Goal: Task Accomplishment & Management: Contribute content

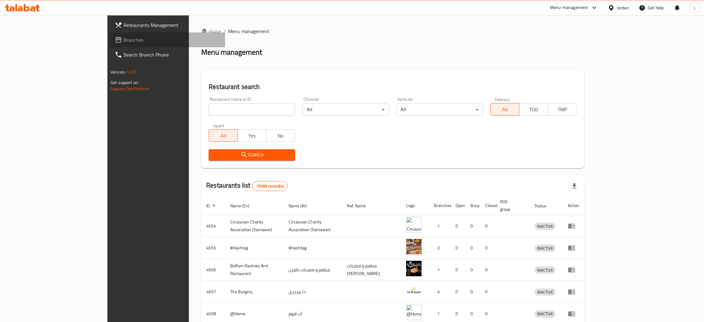
click at [110, 35] on link "Branches" at bounding box center [167, 39] width 115 height 15
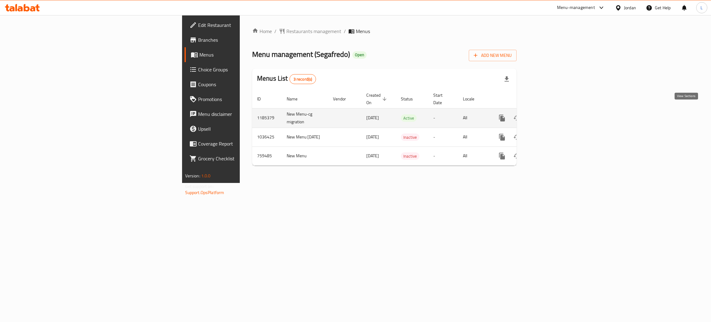
click at [550, 115] on icon "enhanced table" at bounding box center [547, 118] width 6 height 6
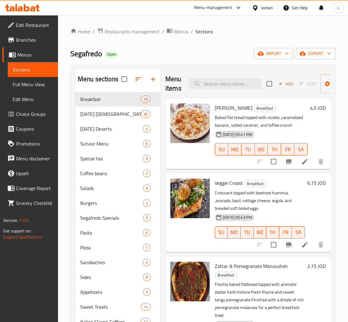
click at [279, 85] on icon "button" at bounding box center [281, 84] width 6 height 6
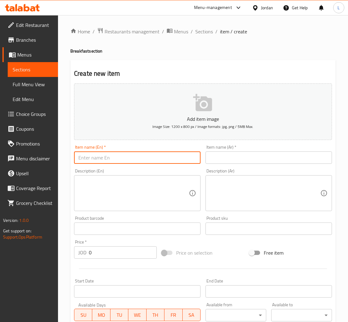
click at [178, 155] on input "text" at bounding box center [137, 157] width 127 height 12
paste input "French Toast"
type input "French Toast"
drag, startPoint x: 256, startPoint y: 158, endPoint x: 257, endPoint y: 153, distance: 5.0
click at [257, 158] on input "text" at bounding box center [269, 157] width 127 height 12
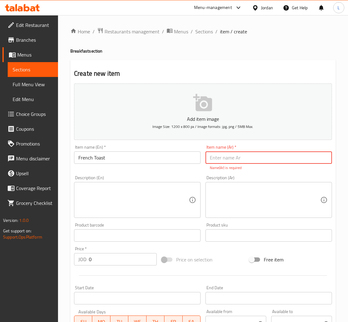
paste input "التوست الفرنسي"
type input "التوست الفرنسي"
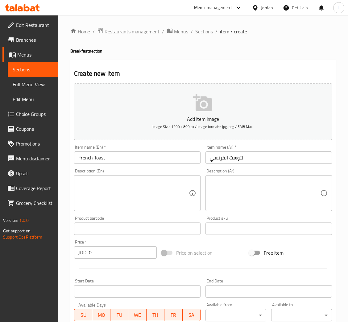
click at [114, 253] on input "0" at bounding box center [123, 252] width 68 height 12
type input "5.65"
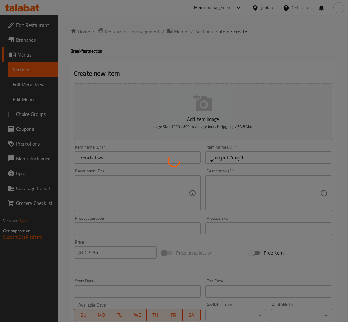
type input "0"
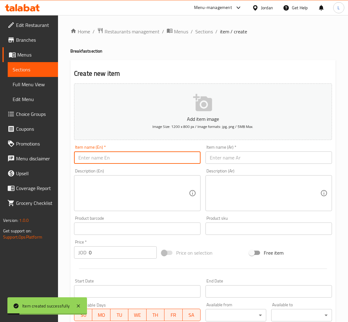
drag, startPoint x: 165, startPoint y: 162, endPoint x: 181, endPoint y: 160, distance: 16.1
click at [165, 162] on input "text" at bounding box center [137, 157] width 127 height 12
paste input "Cinnamon French Toast"
type input "Cinnamon French Toast"
click at [299, 146] on div "Item name (Ar)   * Item name (Ar) *" at bounding box center [269, 154] width 127 height 19
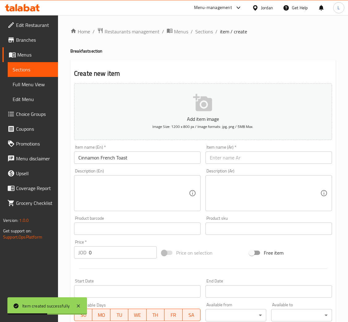
click at [297, 159] on input "text" at bounding box center [269, 157] width 127 height 12
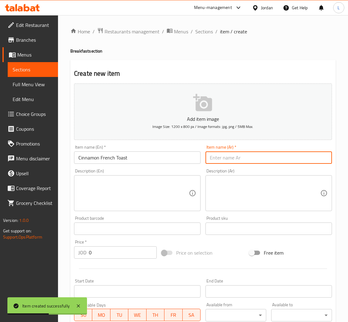
paste input "خبز محمص فرنسي بالقرفة"
type input "خبز محمص فرنسي بالقرفة"
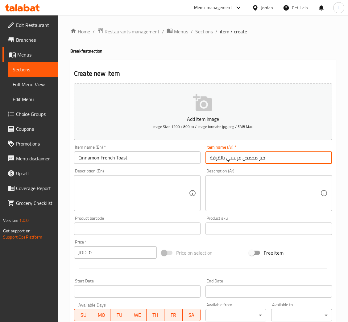
click at [153, 187] on textarea at bounding box center [133, 192] width 111 height 29
paste textarea "Caramelized slices of toast coated with cinnamon and sugar, served with crème A…"
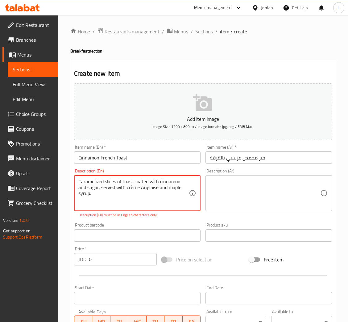
type textarea "Caramelized slices of toast coated with cinnamon and sugar, served with crème A…"
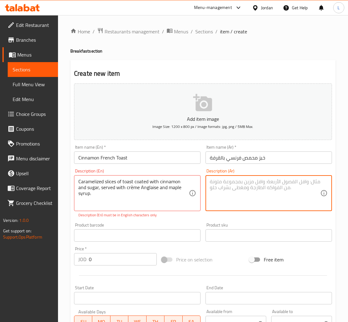
click at [262, 189] on textarea at bounding box center [265, 192] width 111 height 29
click at [237, 190] on textarea at bounding box center [265, 192] width 111 height 29
paste textarea "شرائح من الخبز المحمص المكرملة المغطاة بالقرفة والسكر، تقدم مع الكريمة الإنجليز…"
type textarea "شرائح من الخبز المحمص المكرملة المغطاة بالقرفة والسكر، تقدم مع الكريمة الإنجليز…"
click at [106, 252] on div "Price   * JOD 0 Price *" at bounding box center [115, 255] width 83 height 19
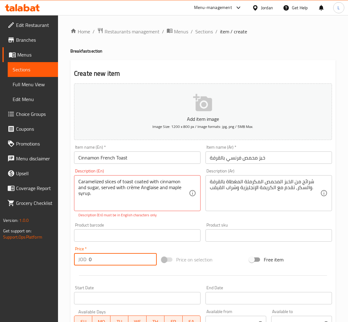
click at [107, 255] on input "0" at bounding box center [123, 259] width 68 height 12
type input "4.7"
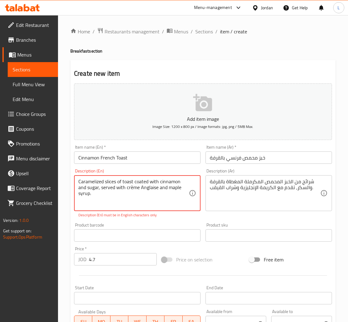
click at [112, 199] on textarea "Caramelized slices of toast coated with cinnamon and sugar, served with crème A…" at bounding box center [133, 192] width 111 height 29
click at [111, 195] on textarea "Caramelized slices of toast coated with cinnamon and sugar, served with crème A…" at bounding box center [133, 192] width 111 height 29
click at [131, 186] on textarea "Caramelized slices of toast coated with cinnamon and sugar, served with crème A…" at bounding box center [133, 192] width 111 height 29
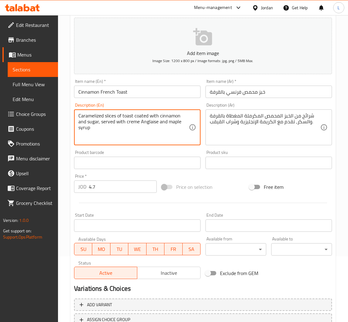
scroll to position [113, 0]
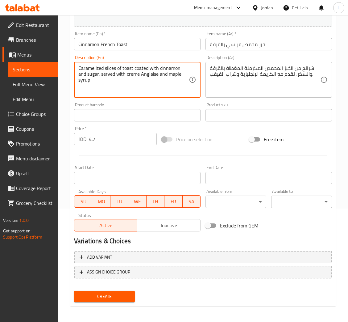
type textarea "Caramelized slices of toast coated with cinnamon and sugar, served with creme A…"
click at [122, 295] on span "Create" at bounding box center [104, 296] width 51 height 8
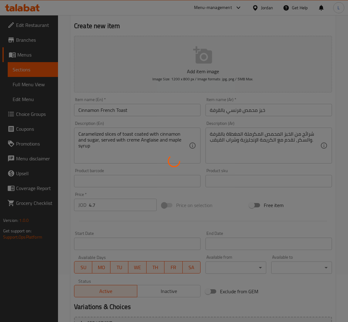
scroll to position [0, 0]
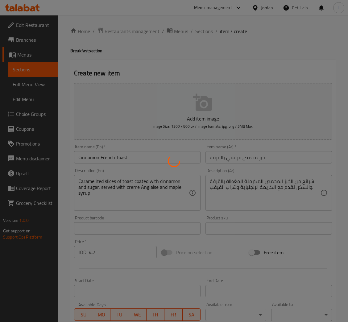
type input "0"
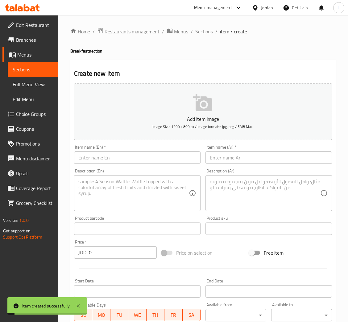
drag, startPoint x: 212, startPoint y: 31, endPoint x: 203, endPoint y: 42, distance: 13.9
click at [212, 30] on span "Sections" at bounding box center [204, 31] width 18 height 7
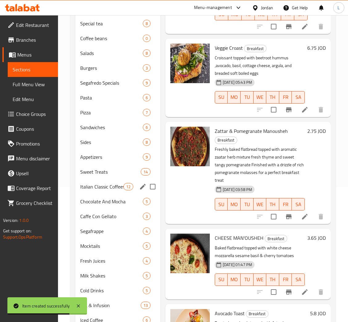
scroll to position [139, 0]
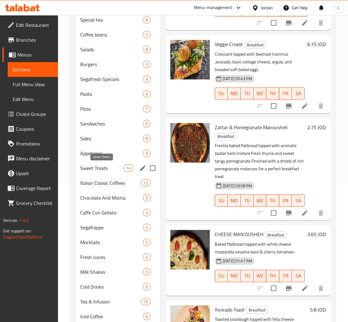
click at [106, 169] on span "Sweet Treats" at bounding box center [101, 167] width 43 height 7
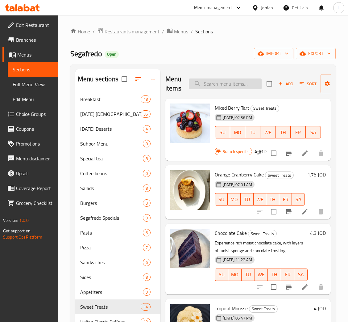
click at [229, 86] on input "search" at bounding box center [225, 83] width 73 height 11
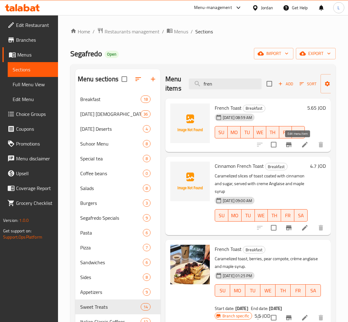
type input "fren"
click at [301, 146] on icon at bounding box center [304, 144] width 7 height 7
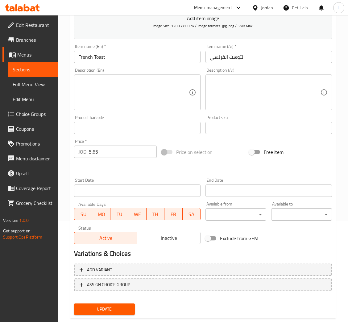
scroll to position [113, 0]
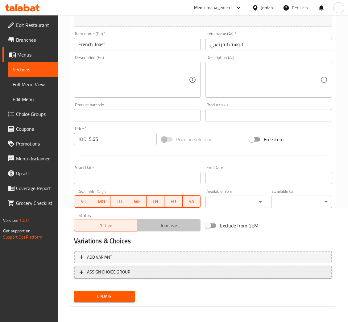
drag, startPoint x: 168, startPoint y: 228, endPoint x: 136, endPoint y: 267, distance: 50.3
click at [168, 227] on span "Inactive" at bounding box center [169, 225] width 58 height 9
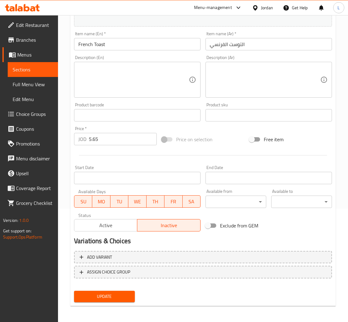
click at [110, 292] on span "Update" at bounding box center [104, 296] width 51 height 8
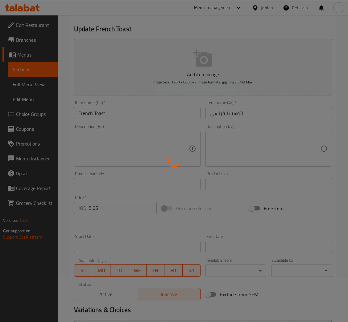
scroll to position [0, 0]
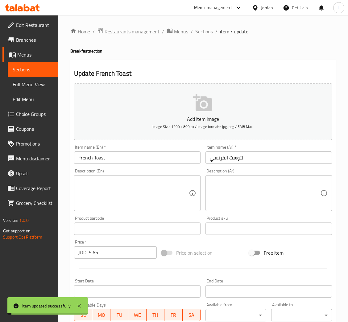
click at [201, 32] on span "Sections" at bounding box center [204, 31] width 18 height 7
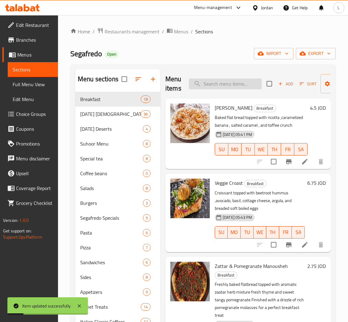
click at [247, 85] on input "search" at bounding box center [225, 83] width 73 height 11
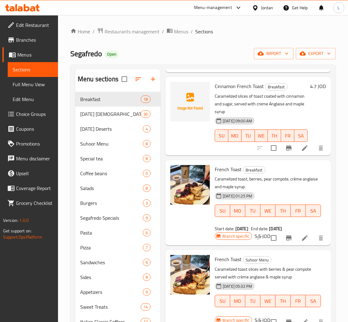
scroll to position [93, 0]
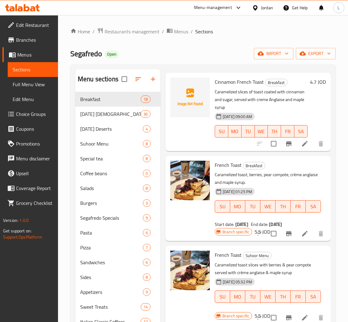
type input "french"
click at [286, 233] on icon "Branch-specific-item" at bounding box center [289, 233] width 6 height 5
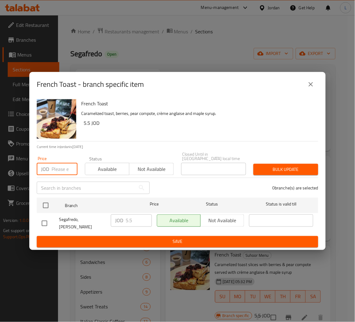
click at [68, 168] on input "number" at bounding box center [65, 169] width 26 height 12
paste input "5.65"
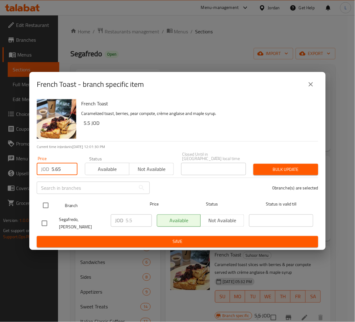
type input "5.65"
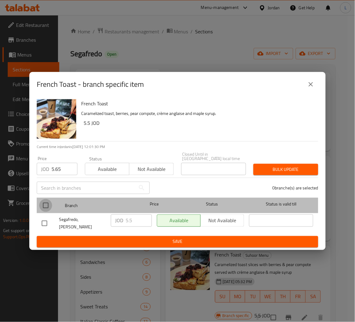
click at [48, 204] on input "checkbox" at bounding box center [45, 205] width 13 height 13
checkbox input "true"
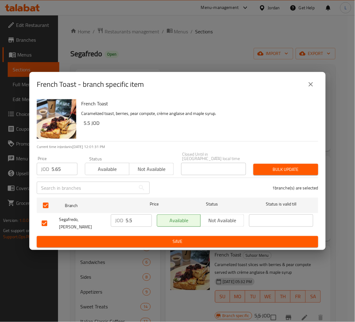
click at [262, 170] on span "Bulk update" at bounding box center [285, 170] width 55 height 8
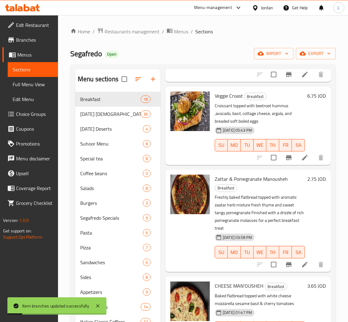
scroll to position [0, 0]
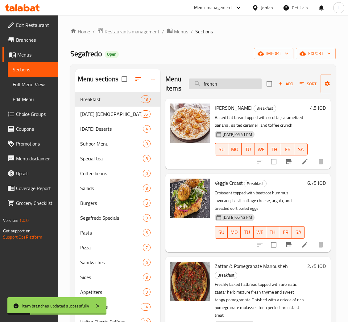
click at [242, 82] on input "french" at bounding box center [225, 83] width 73 height 11
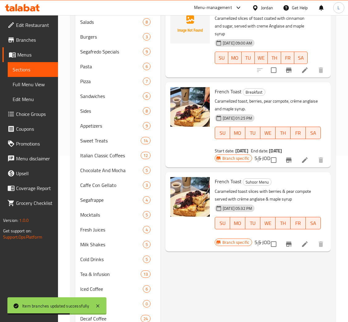
scroll to position [185, 0]
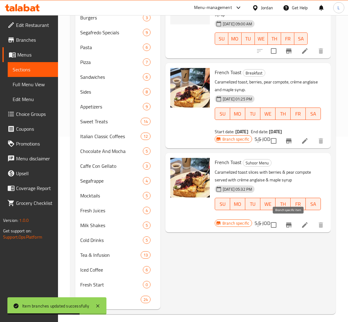
type input "french to"
click at [290, 220] on button "Branch-specific-item" at bounding box center [289, 224] width 15 height 15
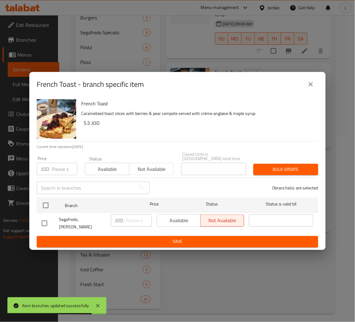
click at [60, 166] on input "number" at bounding box center [65, 169] width 26 height 12
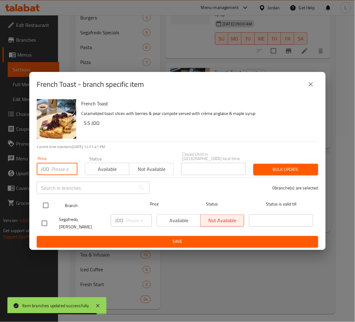
paste input "5.65"
type input "5.65"
drag, startPoint x: 46, startPoint y: 202, endPoint x: 60, endPoint y: 202, distance: 13.6
click at [46, 201] on input "checkbox" at bounding box center [45, 205] width 13 height 13
checkbox input "true"
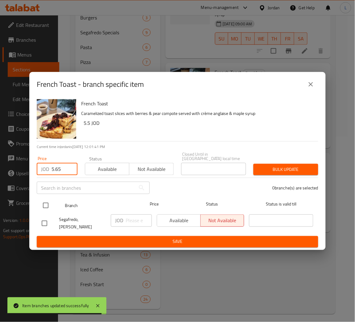
checkbox input "true"
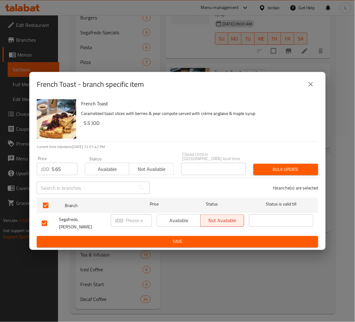
click at [271, 173] on span "Bulk update" at bounding box center [285, 170] width 55 height 8
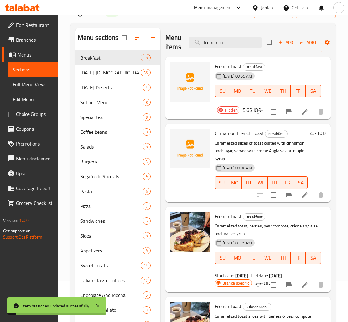
scroll to position [0, 0]
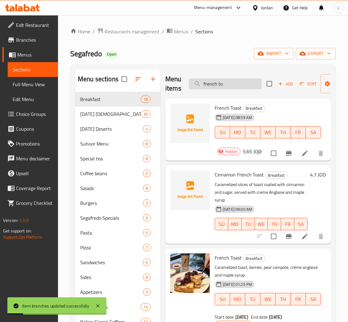
click at [244, 84] on input "french to" at bounding box center [225, 83] width 73 height 11
click at [228, 85] on input "french" at bounding box center [225, 83] width 73 height 11
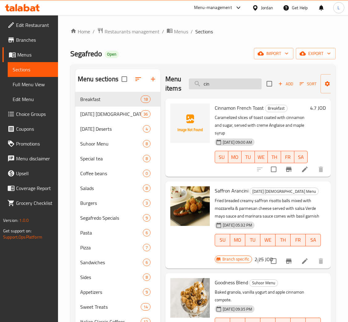
click at [221, 81] on input "cin" at bounding box center [225, 83] width 73 height 11
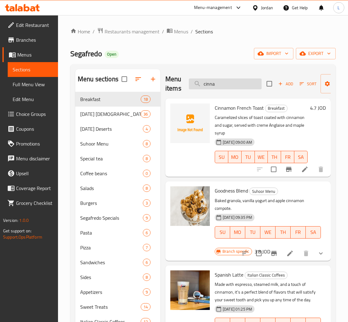
click at [237, 85] on input "cinna" at bounding box center [225, 83] width 73 height 11
click at [235, 85] on input "cinna" at bounding box center [225, 83] width 73 height 11
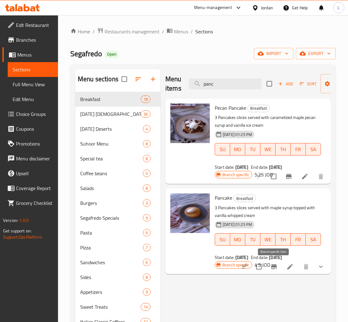
type input "panc"
click at [273, 268] on icon "Branch-specific-item" at bounding box center [274, 266] width 7 height 7
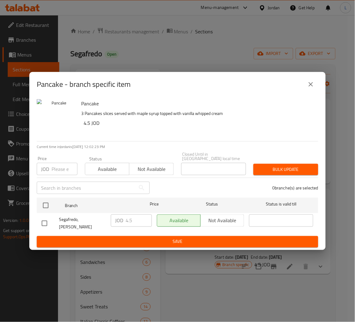
click at [64, 169] on input "number" at bounding box center [65, 169] width 26 height 12
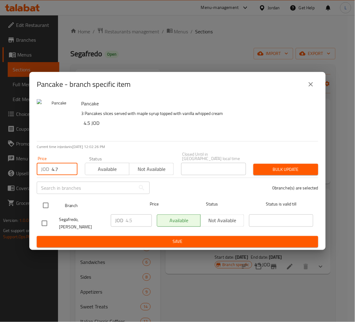
type input "4.7"
click at [47, 206] on input "checkbox" at bounding box center [45, 205] width 13 height 13
checkbox input "true"
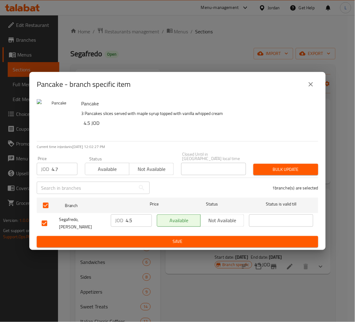
click at [314, 169] on button "Bulk update" at bounding box center [286, 169] width 65 height 11
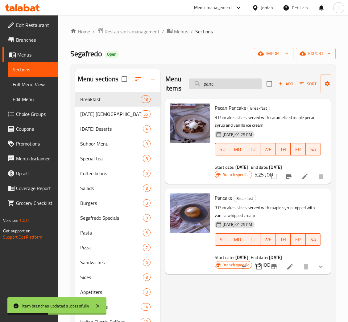
click at [234, 86] on input "panc" at bounding box center [225, 83] width 73 height 11
paste input "Croissant Scrambled Egg"
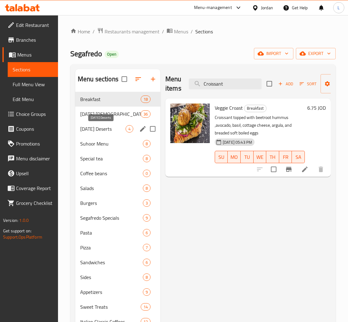
type input "Croissant"
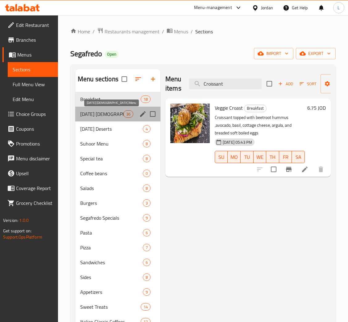
click at [99, 114] on span "Ramadan IFTAR Menu" at bounding box center [101, 113] width 43 height 7
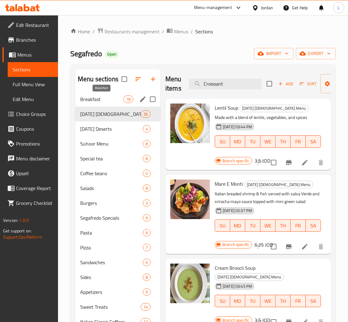
click at [106, 97] on span "Breakfast" at bounding box center [101, 98] width 43 height 7
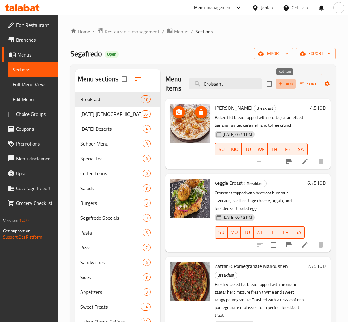
click at [287, 86] on span "Add" at bounding box center [286, 83] width 17 height 7
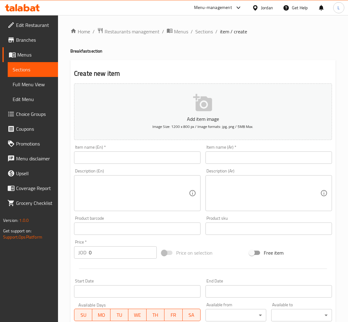
drag, startPoint x: 133, startPoint y: 156, endPoint x: 155, endPoint y: 159, distance: 21.8
click at [133, 156] on input "text" at bounding box center [137, 157] width 127 height 12
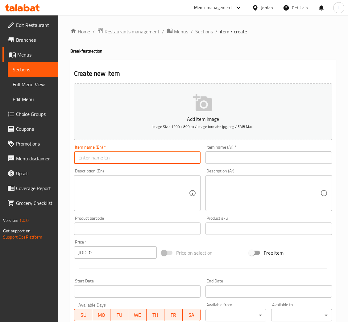
paste input "Croissant Scrambled Egg"
type input "Croissant Scrambled Egg"
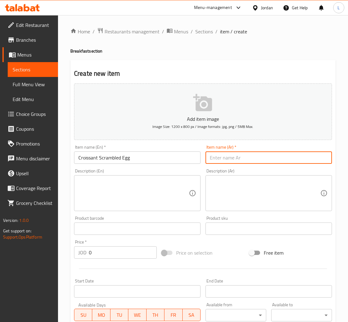
click at [259, 162] on input "text" at bounding box center [269, 157] width 127 height 12
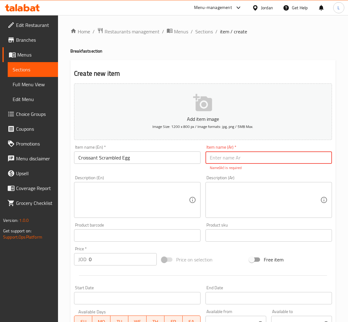
paste input "كرواسون بيض مخفوق"
type input "كرواسون بيض مخفوق"
drag, startPoint x: 129, startPoint y: 263, endPoint x: 149, endPoint y: 233, distance: 36.0
click at [128, 263] on div "Add item image Image Size: 1200 x 800 px / Image formats: jpg, png / 5MB Max. I…" at bounding box center [203, 217] width 263 height 273
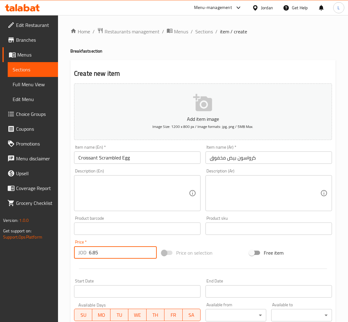
type input "6.85"
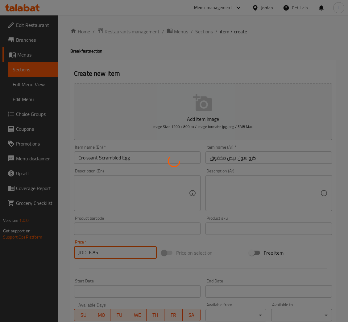
type input "0"
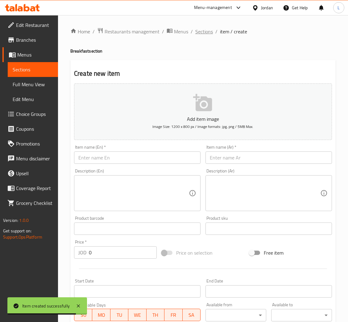
click at [202, 35] on span "Sections" at bounding box center [204, 31] width 18 height 7
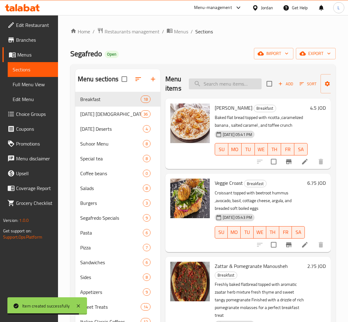
click at [218, 86] on input "search" at bounding box center [225, 83] width 73 height 11
paste input "Goodness Blend"
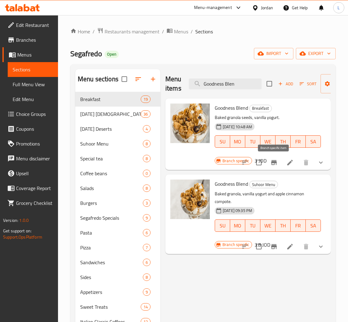
type input "Goodness Blen"
click at [275, 162] on icon "Branch-specific-item" at bounding box center [274, 162] width 6 height 5
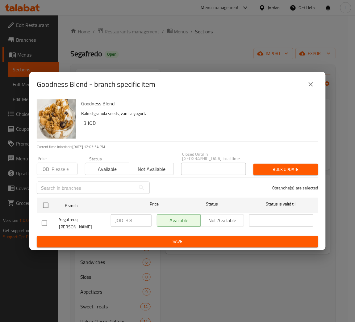
click at [52, 168] on input "number" at bounding box center [65, 169] width 26 height 12
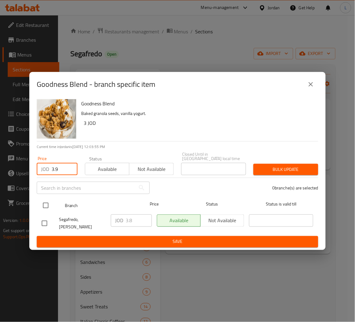
type input "3.9"
click at [45, 203] on input "checkbox" at bounding box center [45, 205] width 13 height 13
checkbox input "true"
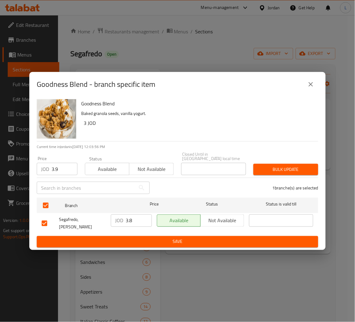
click at [276, 166] on span "Bulk update" at bounding box center [285, 170] width 55 height 8
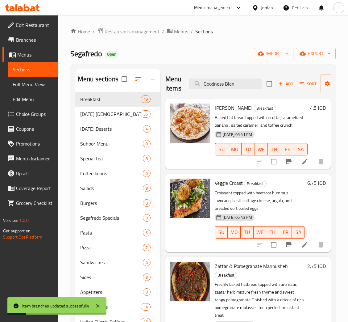
click at [239, 90] on div "Menu items Goodness Blen Add Sort Manage items" at bounding box center [249, 83] width 166 height 29
click at [243, 85] on input "Goodness Blen" at bounding box center [225, 83] width 73 height 11
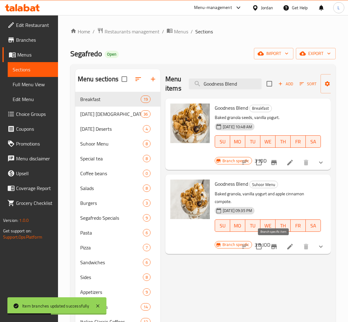
type input "Goodness Blend"
click at [271, 247] on icon "Branch-specific-item" at bounding box center [274, 246] width 7 height 7
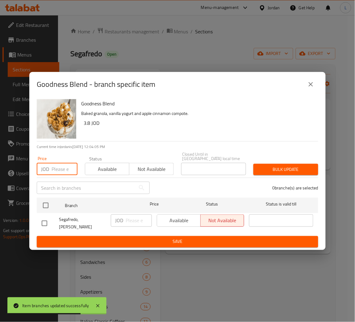
click at [56, 172] on input "number" at bounding box center [65, 169] width 26 height 12
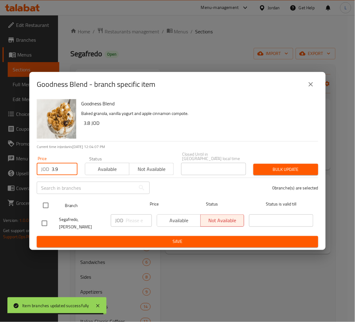
type input "3.9"
click at [48, 202] on input "checkbox" at bounding box center [45, 205] width 13 height 13
checkbox input "true"
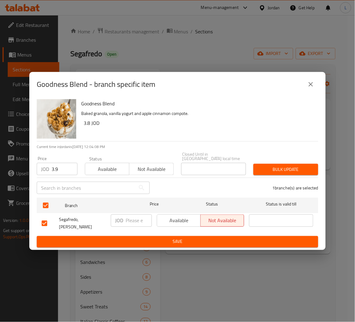
click at [279, 173] on span "Bulk update" at bounding box center [285, 170] width 55 height 8
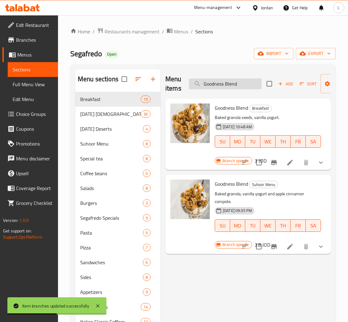
click at [244, 85] on input "Goodness Blend" at bounding box center [225, 83] width 73 height 11
paste input "Chocolate Hazelnut Manousheh"
click at [244, 85] on input "Goodness Chocolate Hazelnut Manousheh" at bounding box center [225, 83] width 73 height 11
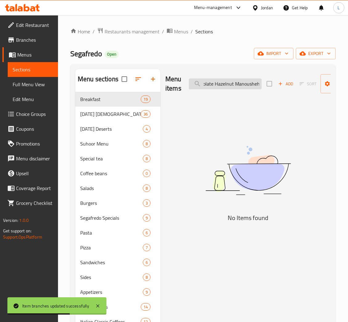
click at [244, 85] on input "Goodness Chocolate Hazelnut Manousheh" at bounding box center [225, 83] width 73 height 11
paste input "search"
click at [242, 81] on input "Chocolate Hazelnut Manousheh" at bounding box center [225, 83] width 73 height 11
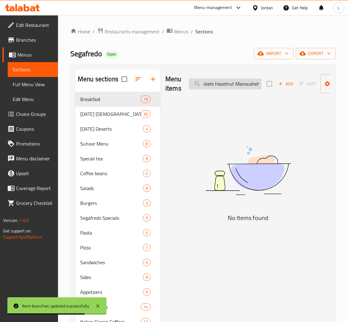
click at [242, 81] on input "Chocolate Hazelnut Manousheh" at bounding box center [225, 83] width 73 height 11
paste input "search"
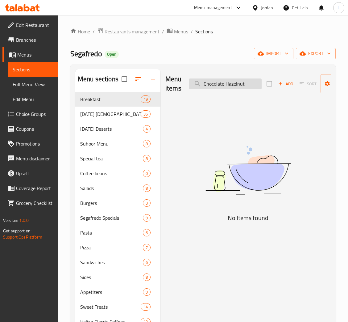
type input "Chocolate Hazelnu"
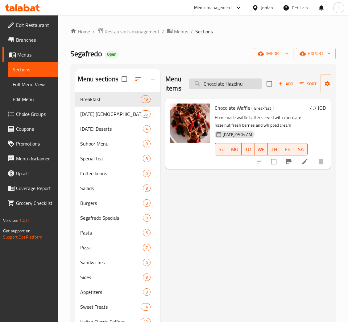
click at [222, 85] on input "Chocolate Hazelnu" at bounding box center [225, 83] width 73 height 11
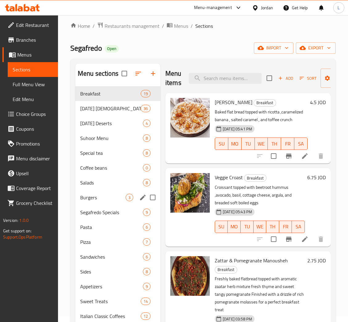
scroll to position [4, 0]
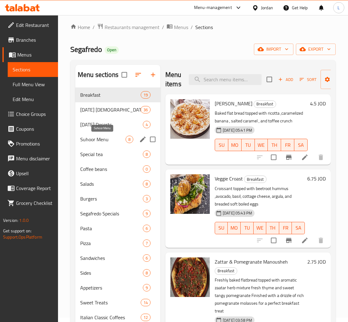
click at [111, 142] on span "Suhoor Menu" at bounding box center [102, 139] width 45 height 7
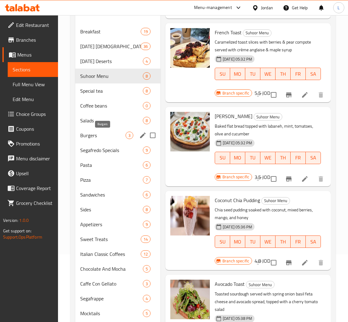
scroll to position [51, 0]
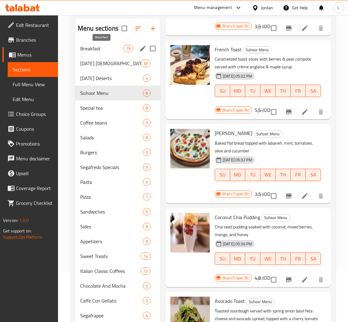
click at [110, 49] on span "Breakfast" at bounding box center [101, 48] width 43 height 7
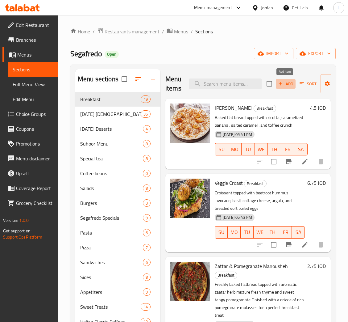
click at [280, 81] on icon "button" at bounding box center [281, 84] width 6 height 6
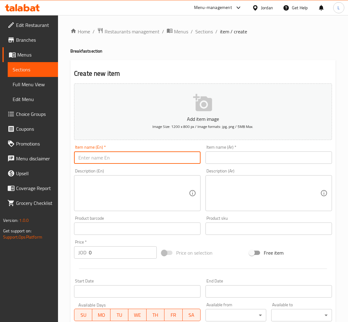
drag, startPoint x: 143, startPoint y: 162, endPoint x: 149, endPoint y: 162, distance: 5.6
click at [143, 162] on input "text" at bounding box center [137, 157] width 127 height 12
paste input "Chocolate Hazelnut Manousheh"
type input "Chocolate Hazelnut Manousheh"
click at [249, 161] on input "text" at bounding box center [269, 157] width 127 height 12
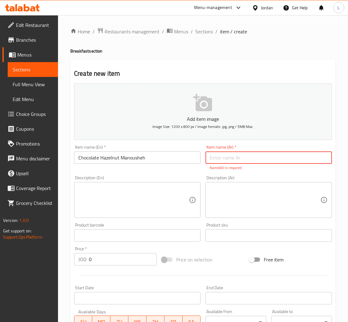
paste input "منقوشة الشوكولاتة والبندق"
type input "منقوشة الشوكولاتة والبندق"
click at [129, 261] on div "Add item image Image Size: 1200 x 800 px / Image formats: jpg, png / 5MB Max. I…" at bounding box center [203, 217] width 263 height 273
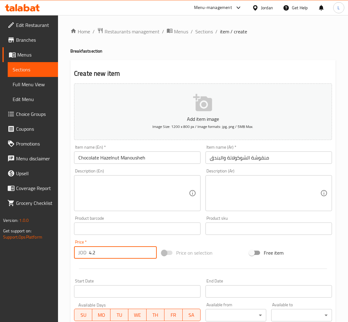
type input "4.2"
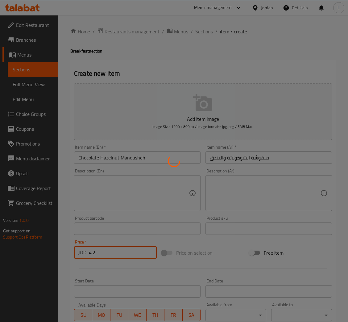
type input "0"
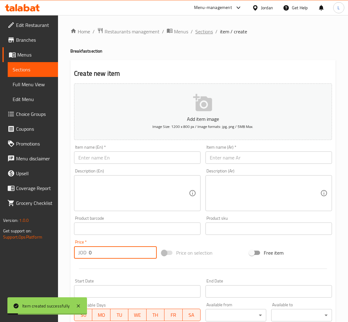
click at [199, 31] on span "Sections" at bounding box center [204, 31] width 18 height 7
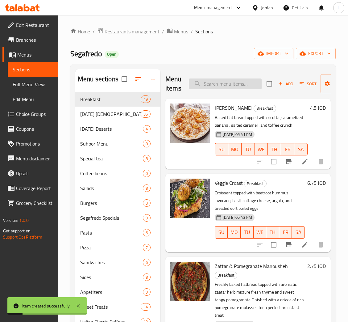
click at [229, 88] on input "search" at bounding box center [225, 83] width 73 height 11
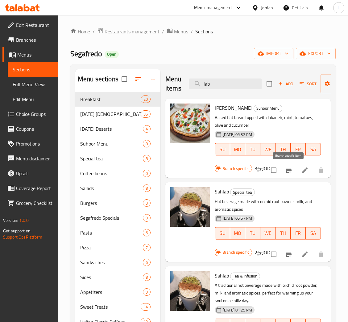
type input "lab"
click at [288, 169] on icon "Branch-specific-item" at bounding box center [289, 170] width 6 height 5
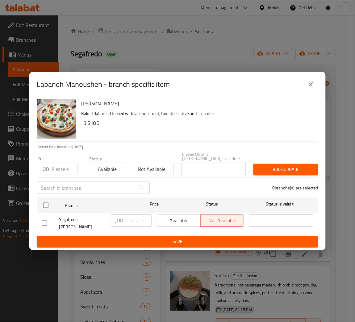
click at [59, 166] on input "number" at bounding box center [65, 169] width 26 height 12
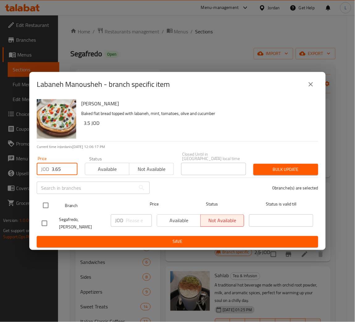
type input "3.65"
click at [45, 203] on input "checkbox" at bounding box center [45, 205] width 13 height 13
checkbox input "true"
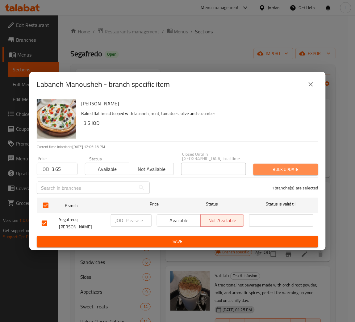
click at [255, 169] on button "Bulk update" at bounding box center [286, 169] width 65 height 11
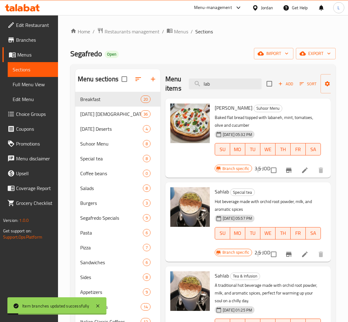
click at [301, 170] on li at bounding box center [304, 170] width 17 height 11
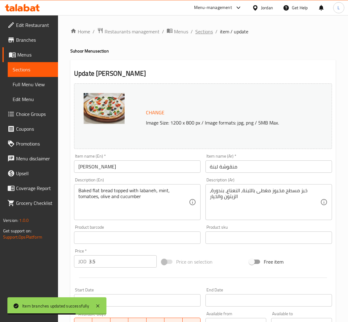
click at [201, 30] on span "Sections" at bounding box center [204, 31] width 18 height 7
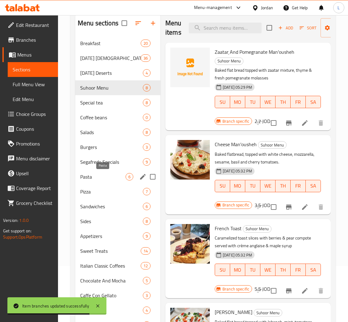
scroll to position [93, 0]
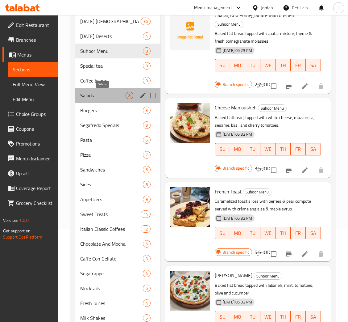
click at [92, 94] on span "Salads" at bounding box center [102, 95] width 45 height 7
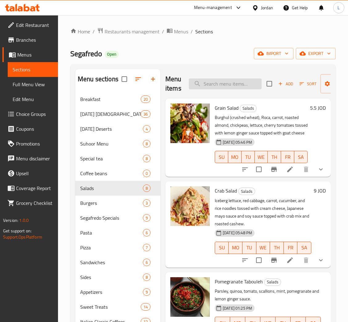
click at [222, 83] on input "search" at bounding box center [225, 83] width 73 height 11
paste input "Caesar"
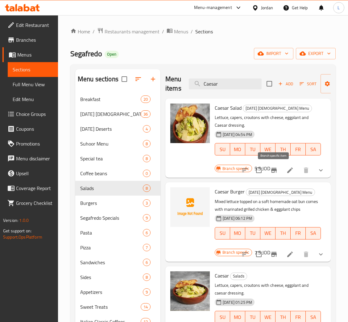
type input "Caesar"
click at [276, 171] on icon "Branch-specific-item" at bounding box center [274, 170] width 6 height 5
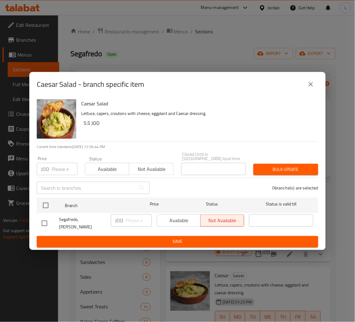
click at [60, 167] on input "number" at bounding box center [65, 169] width 26 height 12
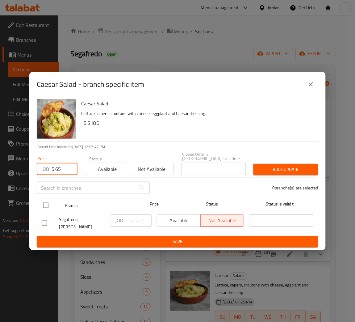
type input "5.65"
click at [44, 204] on input "checkbox" at bounding box center [45, 205] width 13 height 13
checkbox input "true"
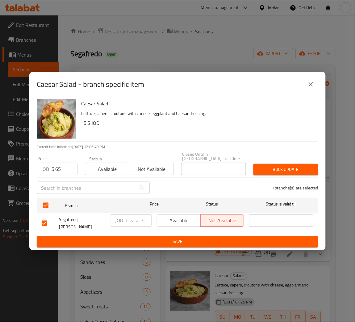
click at [66, 170] on input "5.65" at bounding box center [65, 169] width 26 height 12
type input "5.75"
click at [285, 168] on span "Bulk update" at bounding box center [285, 170] width 55 height 8
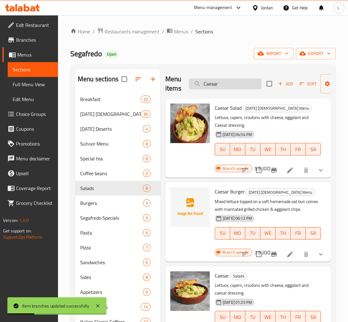
click at [226, 82] on input "Caesar" at bounding box center [225, 83] width 73 height 11
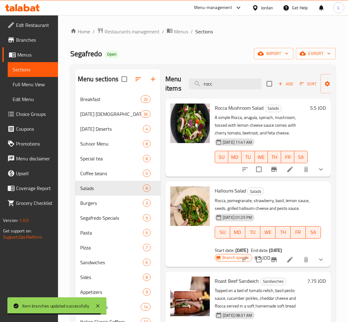
click at [225, 90] on div "Menu items rocc Add Sort Manage items" at bounding box center [249, 83] width 166 height 29
click at [225, 89] on input "rocc" at bounding box center [225, 83] width 73 height 11
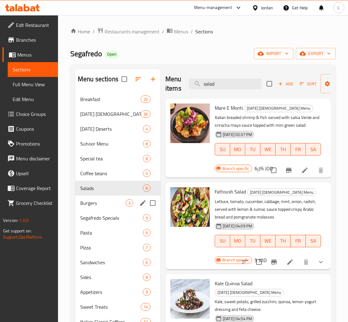
type input "salad"
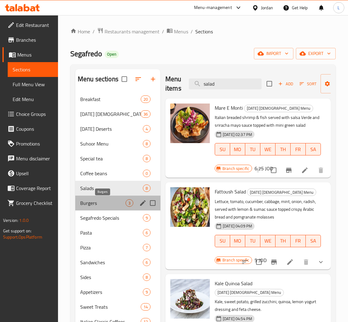
click at [94, 204] on span "Burgers" at bounding box center [102, 202] width 45 height 7
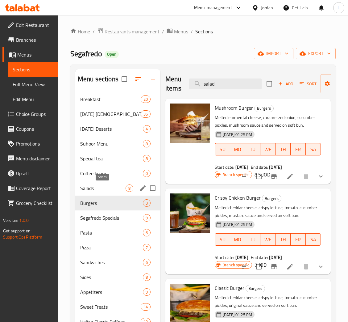
click at [115, 189] on span "Salads" at bounding box center [102, 187] width 45 height 7
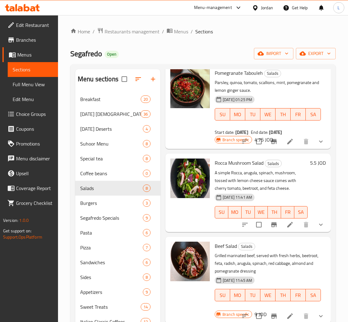
scroll to position [183, 0]
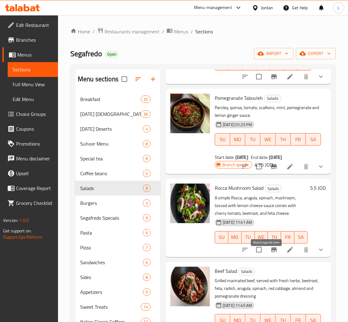
click at [271, 253] on icon "Branch-specific-item" at bounding box center [274, 249] width 7 height 7
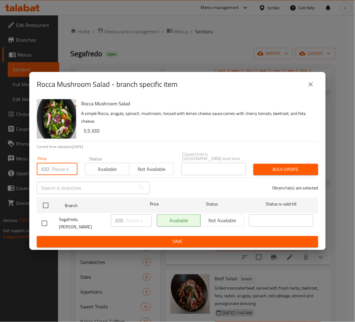
click at [52, 167] on input "number" at bounding box center [65, 169] width 26 height 12
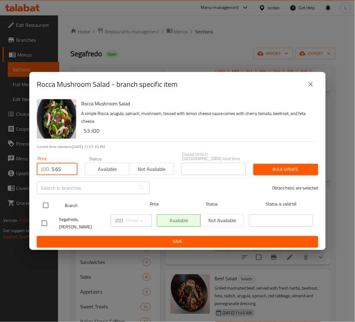
type input "5.65"
click at [51, 203] on input "checkbox" at bounding box center [45, 205] width 13 height 13
checkbox input "true"
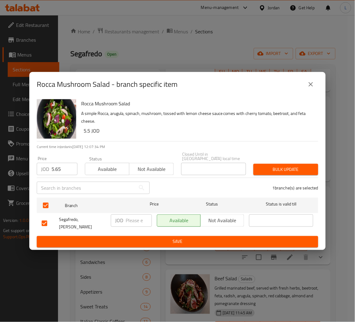
click at [269, 169] on span "Bulk update" at bounding box center [285, 170] width 55 height 8
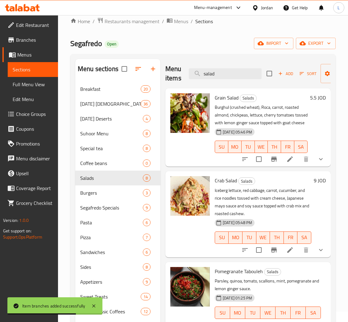
scroll to position [0, 0]
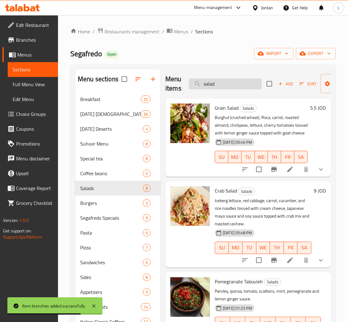
click at [234, 83] on input "salad" at bounding box center [225, 83] width 73 height 11
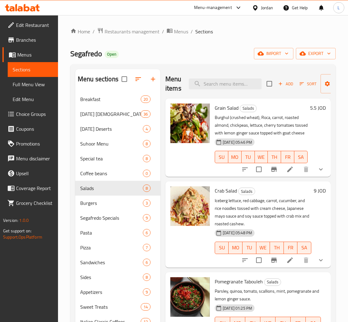
click at [284, 84] on span "Add" at bounding box center [286, 83] width 17 height 7
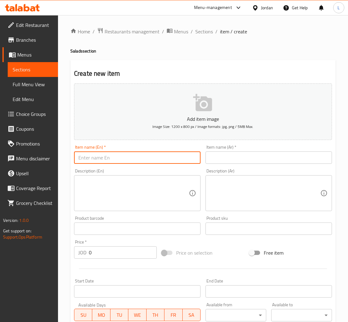
click at [179, 158] on input "text" at bounding box center [137, 157] width 127 height 12
paste input "ITALIAN SALAD"
type input "ITALIAN SALAD"
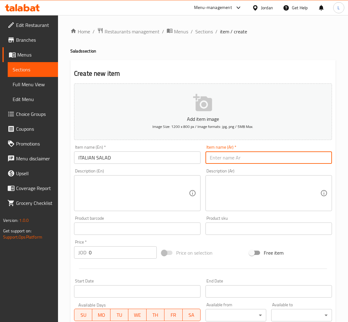
click at [246, 160] on input "text" at bounding box center [269, 157] width 127 height 12
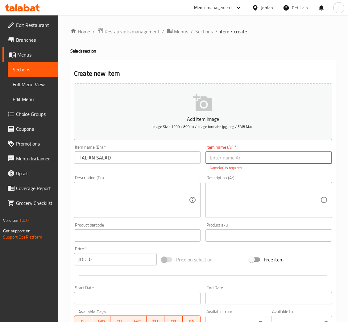
paste input "سلطة إيطالية"
type input "سلطة إيطالية"
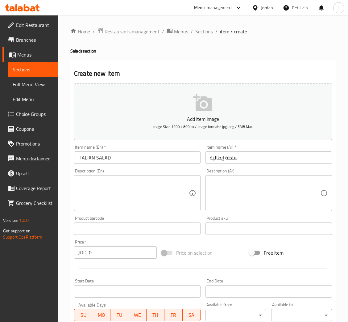
click at [138, 164] on div "Item name (En)   * ITALIAN SALAD Item name (En) *" at bounding box center [138, 154] width 132 height 24
click at [138, 158] on input "ITALIAN SALAD" at bounding box center [137, 157] width 127 height 12
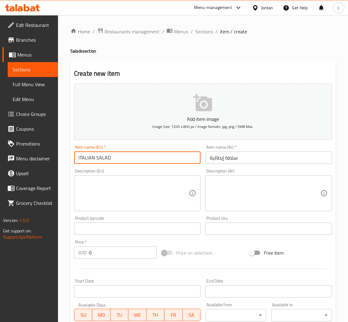
click at [132, 254] on input "0" at bounding box center [123, 252] width 68 height 12
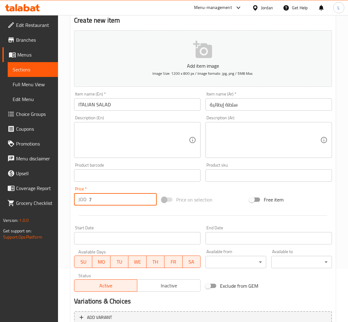
scroll to position [113, 0]
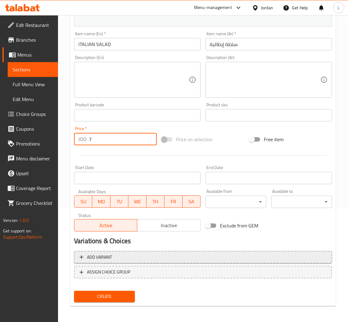
type input "7"
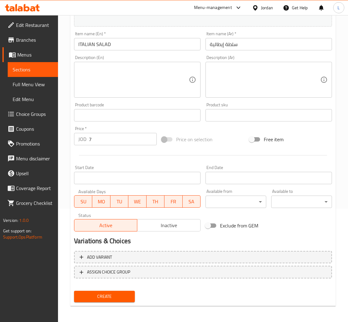
drag, startPoint x: 142, startPoint y: 68, endPoint x: 172, endPoint y: 80, distance: 32.1
click at [142, 68] on textarea at bounding box center [133, 79] width 111 height 29
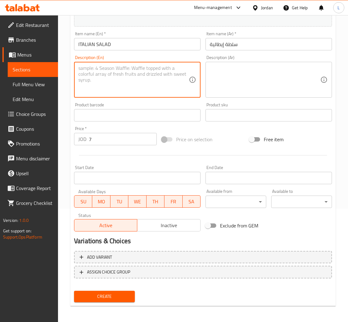
paste textarea "Rocca, mix lettuce, caramelized onion, basil, tossed with soy & balsamic dressi…"
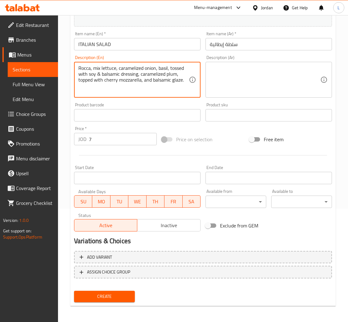
type textarea "Rocca, mix lettuce, caramelized onion, basil, tossed with soy & balsamic dressi…"
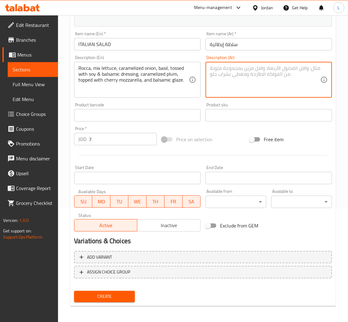
click at [265, 86] on textarea at bounding box center [265, 79] width 111 height 29
paste textarea "جرجير، خس مشكل، بصل مكرمل، ريحان، ممزوج بصلصة الصويا والخل البلسمي، برقوق مكرمل…"
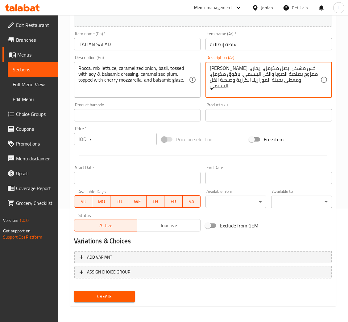
type textarea "جرجير، خس مشكل، بصل مكرمل، ريحان، ممزوج بصلصة الصويا والخل البلسمي، برقوق مكرمل…"
click at [110, 294] on span "Create" at bounding box center [104, 296] width 51 height 8
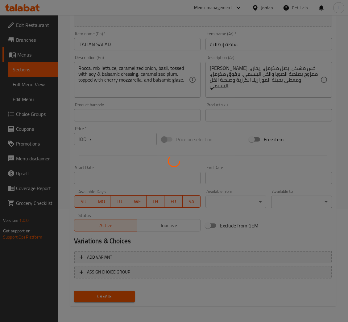
type input "0"
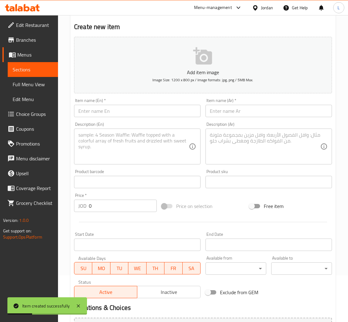
scroll to position [0, 0]
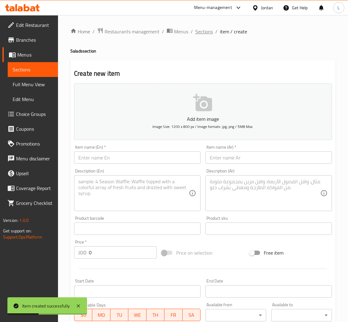
click at [199, 30] on span "Sections" at bounding box center [204, 31] width 18 height 7
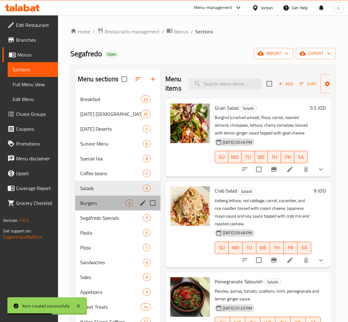
click at [98, 199] on div "Burgers 3" at bounding box center [117, 202] width 85 height 15
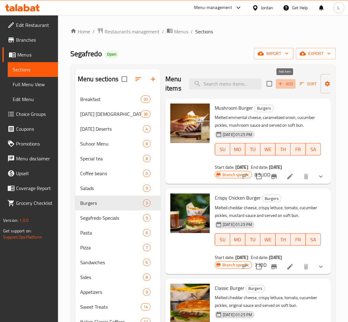
click at [287, 84] on span "Add" at bounding box center [286, 83] width 17 height 7
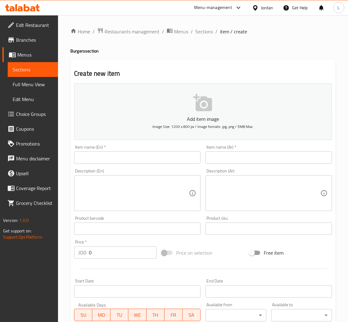
click at [141, 159] on input "text" at bounding box center [137, 157] width 127 height 12
paste input "MEXICAN BURGER"
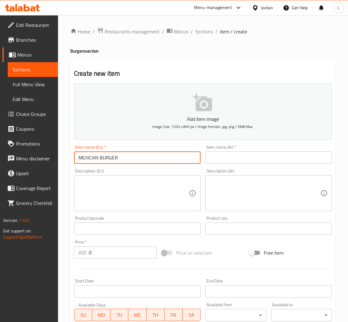
type input "MEXICAN BURGER"
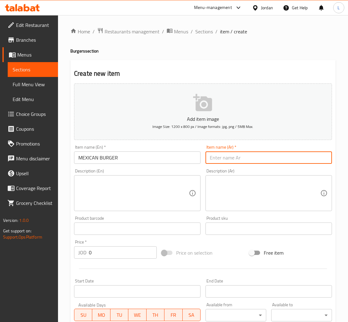
click at [244, 161] on input "text" at bounding box center [269, 157] width 127 height 12
paste input "برجر مكسيكي"
type input "برجر مكسيكي"
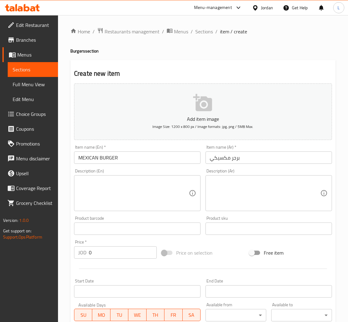
click at [124, 254] on input "0" at bounding box center [123, 252] width 68 height 12
type input "11.75"
click at [105, 192] on textarea at bounding box center [133, 192] width 111 height 29
paste textarea "Grilled double prime patty burger with melted cheddar cheese, jalapeños, iceber…"
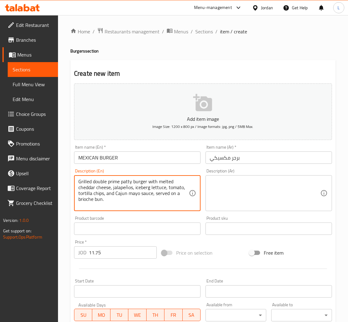
type textarea "Grilled double prime patty burger with melted cheddar cheese, jalapeños, iceber…"
click at [249, 194] on textarea at bounding box center [265, 192] width 111 height 29
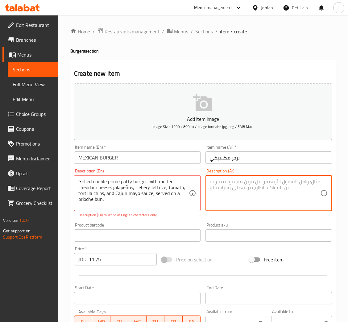
paste textarea "برجر مزدوج مشوي مع جبن شيدر ذائب، فلفل هالبينو، خس آيسبرج، طماطم، رقائق تورتيلا…"
type textarea "برجر مزدوج مشوي مع جبن شيدر ذائب، فلفل هالبينو، خس آيسبرج، طماطم، رقائق تورتيلا…"
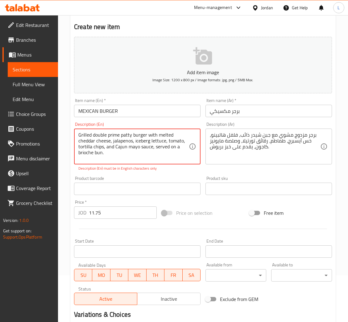
scroll to position [120, 0]
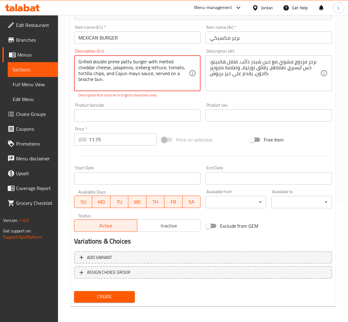
type textarea "Grilled double prime patty burger with melted cheddar cheese, jalapenos, iceber…"
click at [115, 293] on span "Create" at bounding box center [104, 297] width 51 height 8
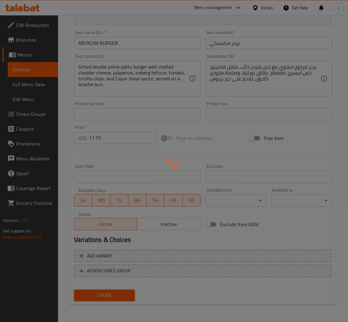
scroll to position [113, 0]
type input "0"
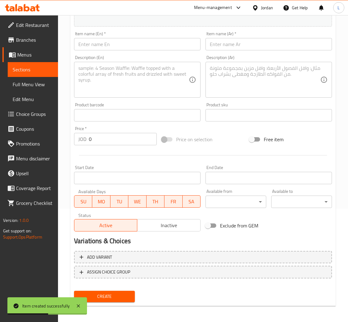
drag, startPoint x: 143, startPoint y: 45, endPoint x: 150, endPoint y: 44, distance: 6.6
click at [143, 45] on input "text" at bounding box center [137, 44] width 127 height 12
paste input "SMOKEY BURGER"
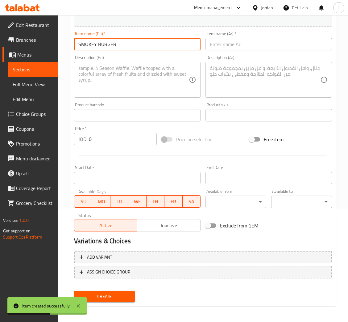
type input "SMOKEY BURGER"
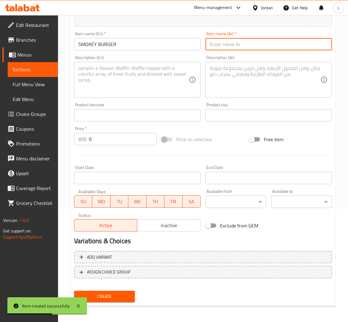
click at [247, 44] on input "text" at bounding box center [269, 44] width 127 height 12
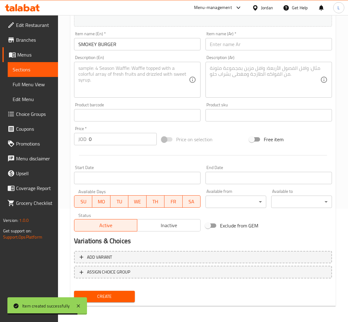
click at [125, 76] on textarea at bounding box center [133, 79] width 111 height 29
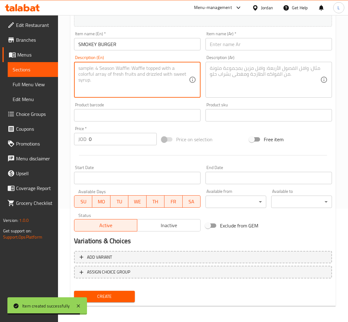
paste textarea "Grilled double prime patty burger, melted smoked cheddar cheese, cucumber pickl…"
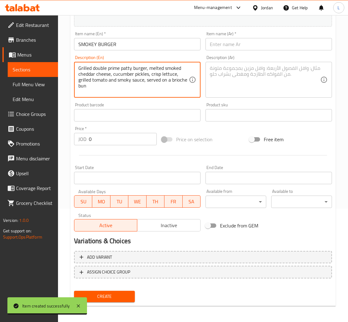
type textarea "Grilled double prime patty burger, melted smoked cheddar cheese, cucumber pickl…"
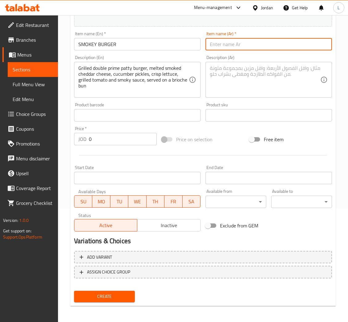
click at [238, 45] on input "text" at bounding box center [269, 44] width 127 height 12
paste input "برجر مدخن"
type input "برجر مدخن"
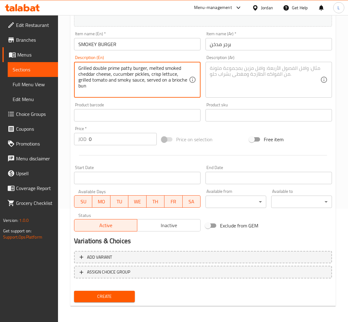
click at [270, 77] on textarea at bounding box center [265, 79] width 111 height 29
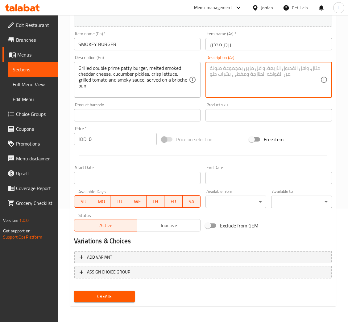
paste textarea "برجر مزدوج مشوي، جبنة شيدر مدخنة ذائبة، مخلل خيار، خس مقرمش، طماطم مشوية وصلصة …"
type textarea "برجر مزدوج مشوي، جبنة شيدر مدخنة ذائبة، مخلل خيار، خس مقرمش، طماطم مشوية وصلصة …"
click at [145, 140] on input "0" at bounding box center [123, 139] width 68 height 12
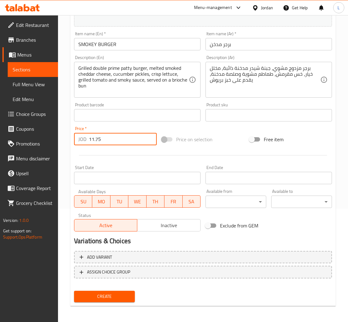
type input "11.75"
click at [74, 291] on button "Create" at bounding box center [104, 296] width 61 height 11
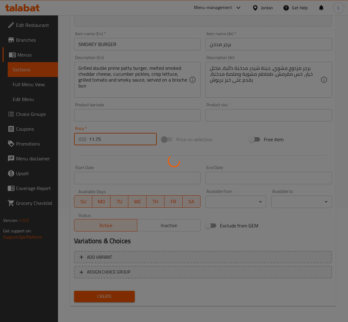
type input "0"
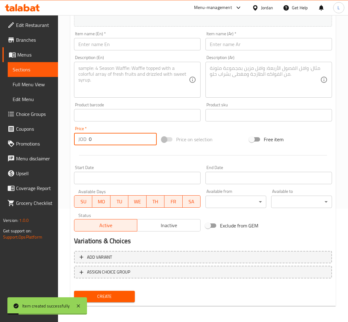
scroll to position [0, 0]
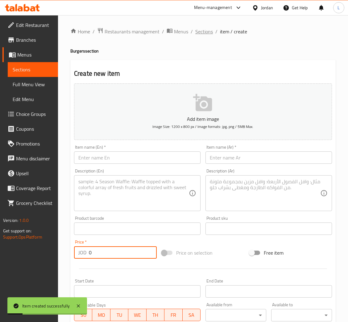
click at [203, 32] on span "Sections" at bounding box center [204, 31] width 18 height 7
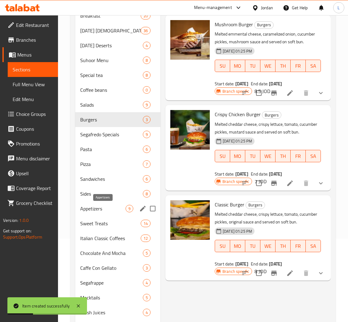
scroll to position [93, 0]
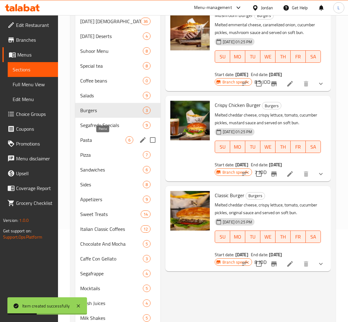
click at [102, 141] on span "Pasta" at bounding box center [102, 139] width 45 height 7
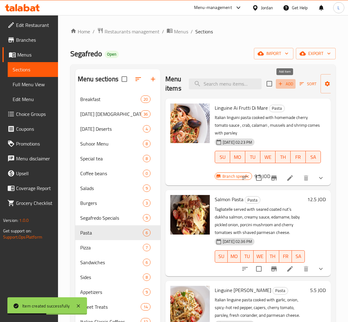
click at [282, 85] on icon "button" at bounding box center [281, 84] width 6 height 6
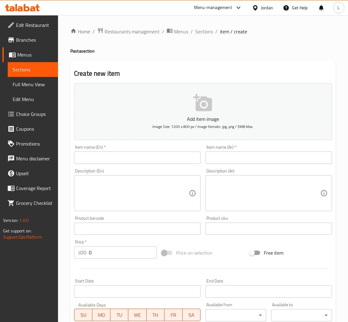
drag, startPoint x: 130, startPoint y: 159, endPoint x: 153, endPoint y: 157, distance: 22.6
click at [131, 158] on input "text" at bounding box center [137, 157] width 127 height 12
paste input "Tagliatelle Alla Besciamella"
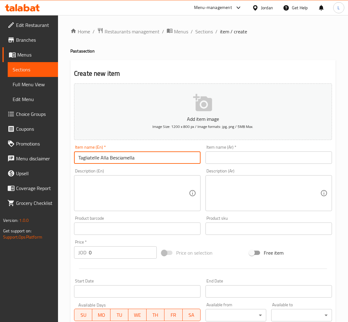
type input "Tagliatelle Alla Besciamella"
click at [271, 157] on input "text" at bounding box center [269, 157] width 127 height 12
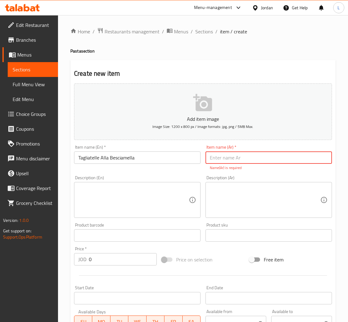
type input "v"
type input "تاجليتللي اللا باشمل"
click at [129, 262] on div "Add item image Image Size: 1200 x 800 px / Image formats: jpg, png / 5MB Max. I…" at bounding box center [203, 217] width 263 height 273
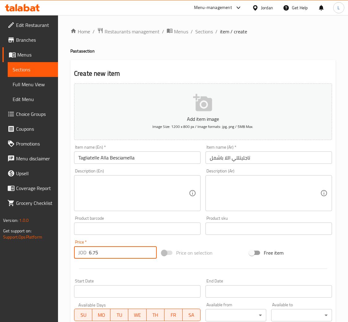
type input "6.75"
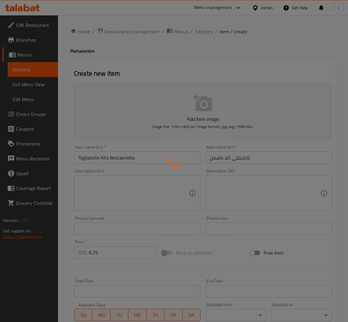
type input "0"
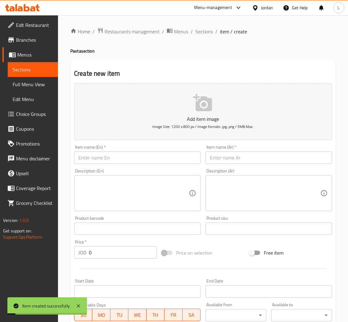
click at [121, 152] on input "text" at bounding box center [137, 157] width 127 height 12
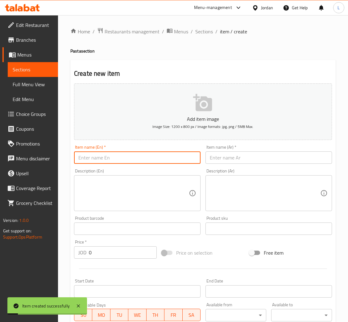
paste input "Pomodoro Pasta"
type input "Pomodoro Pasta"
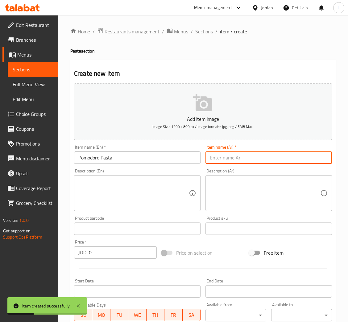
click at [280, 153] on input "text" at bounding box center [269, 157] width 127 height 12
paste input "معكرونة بومودورو"
type input "معكرونة بومودورو"
click at [131, 248] on input "0" at bounding box center [123, 252] width 68 height 12
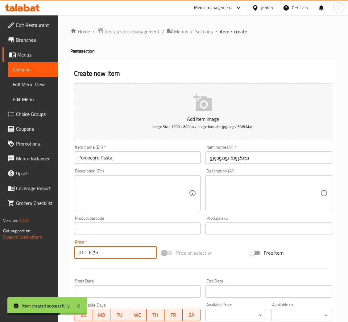
type input "6.75"
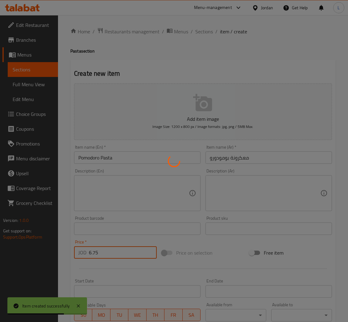
type input "0"
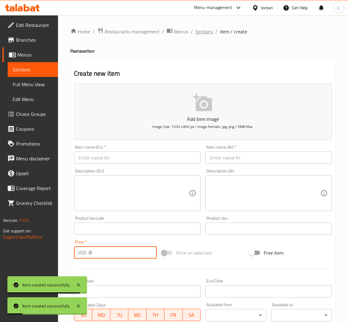
click at [199, 30] on span "Sections" at bounding box center [204, 31] width 18 height 7
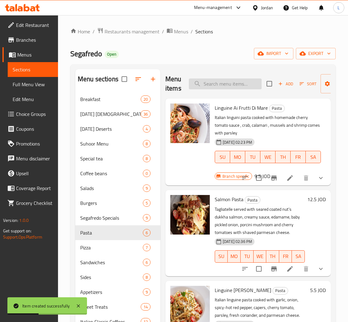
click at [208, 86] on input "search" at bounding box center [225, 83] width 73 height 11
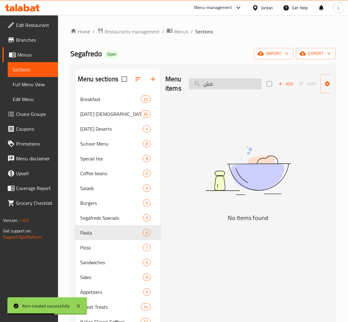
type input "م"
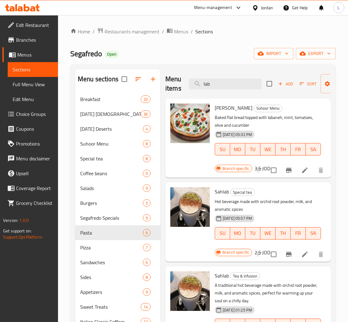
type input "lab"
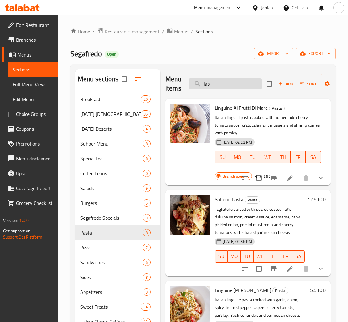
click at [239, 86] on input "lab" at bounding box center [225, 83] width 73 height 11
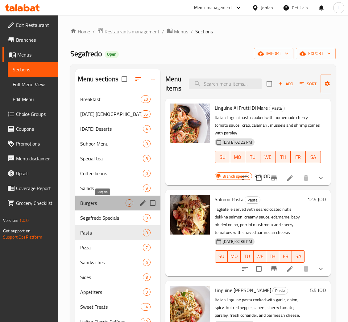
click at [102, 202] on span "Burgers" at bounding box center [102, 202] width 45 height 7
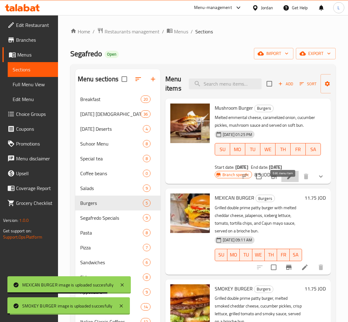
click at [287, 180] on icon at bounding box center [290, 176] width 7 height 7
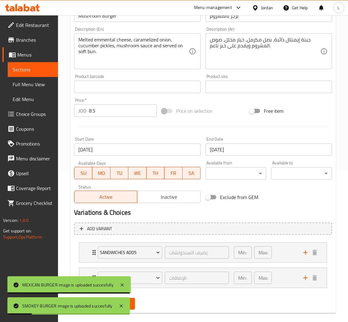
scroll to position [159, 0]
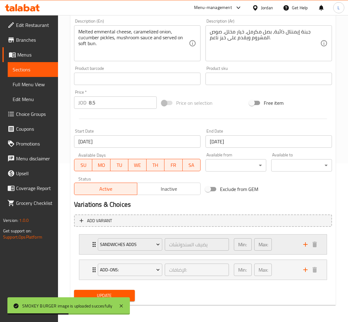
click at [89, 245] on div "Sandwiches Adds يضيف السندوتشات ​ Min: 0 ​ Max: 1 ​" at bounding box center [203, 244] width 248 height 20
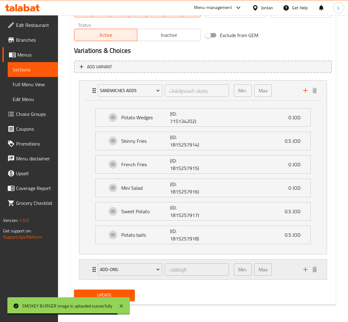
click at [86, 266] on div "Add-Ons: الإضافات: ​ Min: 0 ​ Max: 4 ​" at bounding box center [203, 269] width 248 height 20
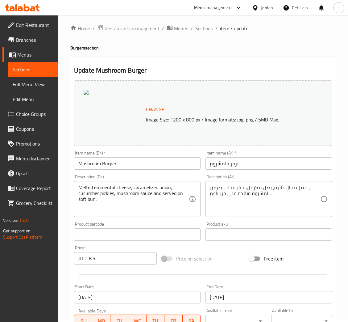
scroll to position [0, 0]
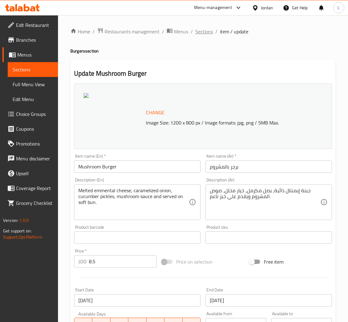
click at [207, 32] on span "Sections" at bounding box center [204, 31] width 18 height 7
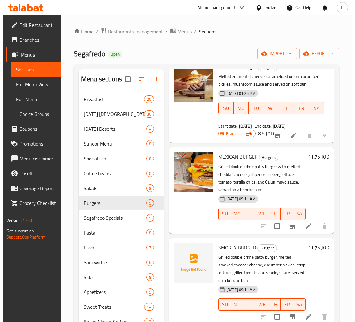
scroll to position [81, 0]
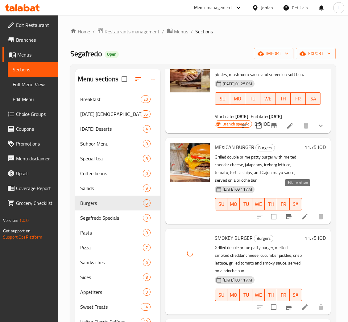
click at [302, 214] on icon at bounding box center [305, 217] width 6 height 6
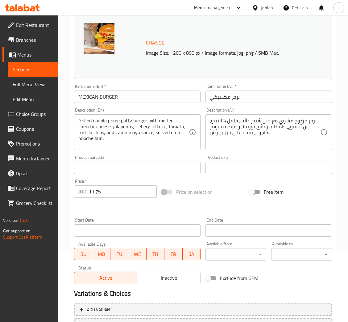
scroll to position [123, 0]
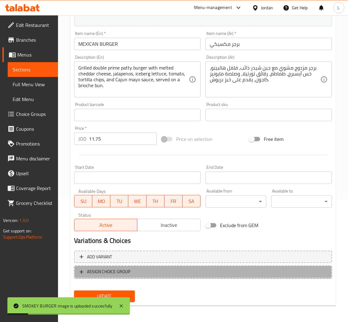
click at [110, 270] on span "ASSIGN CHOICE GROUP" at bounding box center [108, 272] width 43 height 8
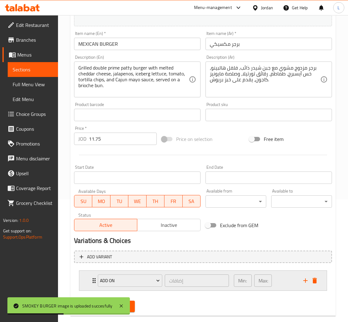
click at [91, 279] on icon "Expand" at bounding box center [93, 280] width 7 height 7
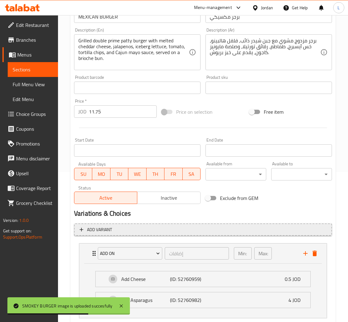
scroll to position [169, 0]
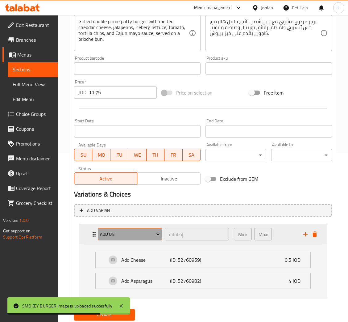
click at [132, 238] on span "Add on" at bounding box center [130, 234] width 60 height 8
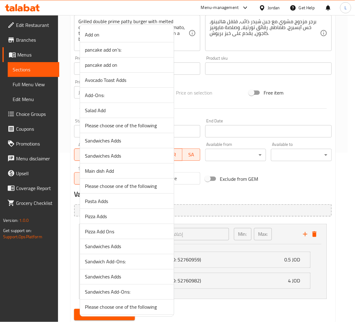
click at [110, 39] on li "Add on" at bounding box center [127, 34] width 94 height 15
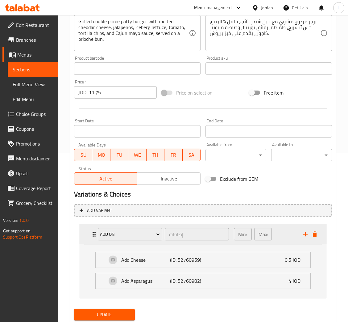
click at [88, 236] on div "Add on إضافات ​ Min: 0 ​ Max: 2 ​" at bounding box center [203, 234] width 248 height 20
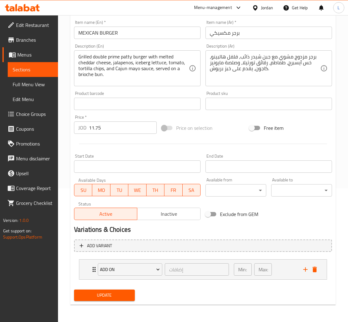
scroll to position [134, 0]
click at [118, 263] on button "Add on" at bounding box center [130, 269] width 65 height 12
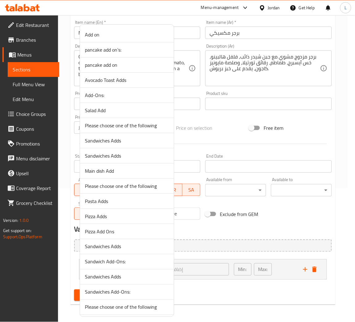
click at [132, 96] on span "Add-Ons:" at bounding box center [127, 94] width 84 height 7
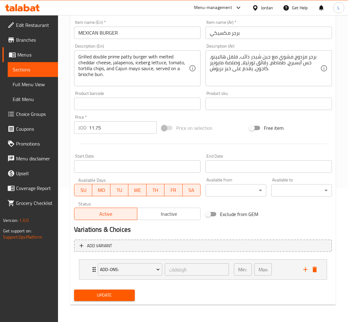
click at [93, 263] on div "Add-Ons: الإضافات: ​ Min: 0 ​ Max: 1 ​ Add Dressing (ID: 52725151) 0.5 JOD Name…" at bounding box center [203, 269] width 258 height 25
click at [86, 271] on div "Add-Ons: الإضافات: ​ Min: 0 ​ Max: 1 ​" at bounding box center [203, 269] width 248 height 20
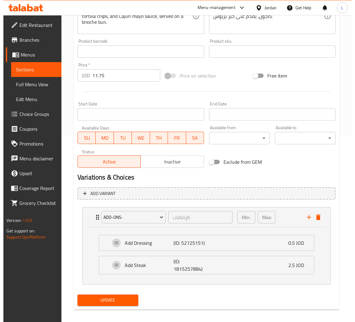
scroll to position [191, 0]
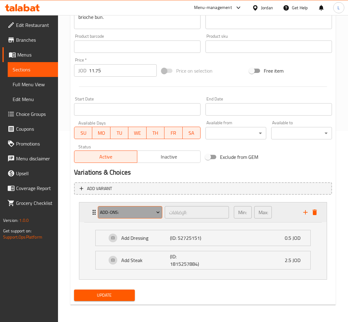
click at [118, 212] on span "Add-Ons:" at bounding box center [130, 212] width 60 height 8
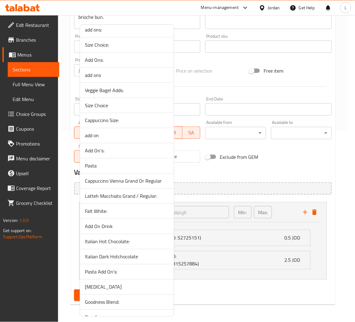
scroll to position [972, 0]
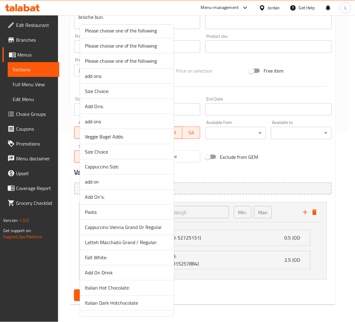
click at [133, 80] on span "add ons:" at bounding box center [127, 75] width 84 height 7
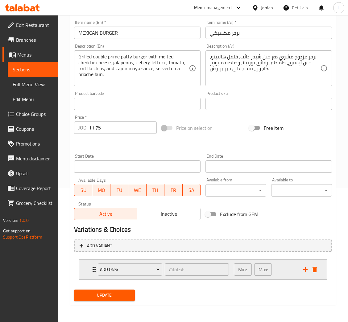
click at [85, 275] on div "add ons: اضافات: ​ Min: 0 ​ Max: 1 ​" at bounding box center [203, 269] width 248 height 20
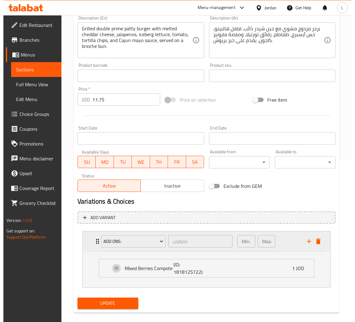
scroll to position [170, 0]
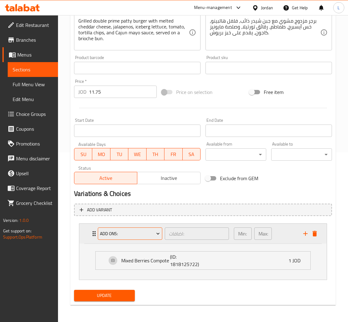
click at [112, 237] on span "add ons:" at bounding box center [130, 234] width 60 height 8
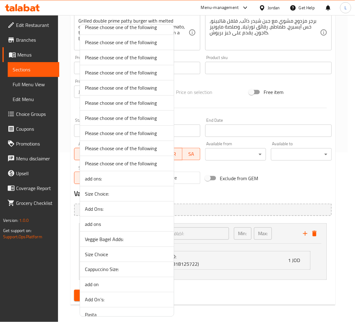
scroll to position [926, 0]
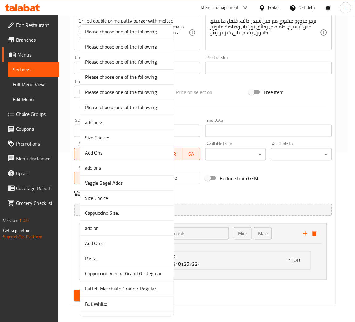
click at [135, 154] on span "Add Ons:" at bounding box center [127, 152] width 84 height 7
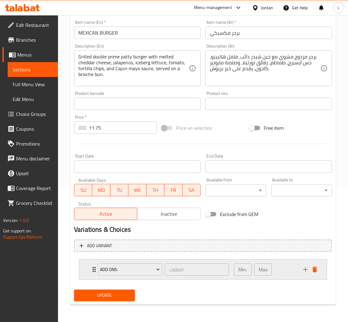
click at [89, 267] on div "Add Ons: اضافات: ​ Min: 0 ​ Max: 1 ​" at bounding box center [203, 269] width 248 height 20
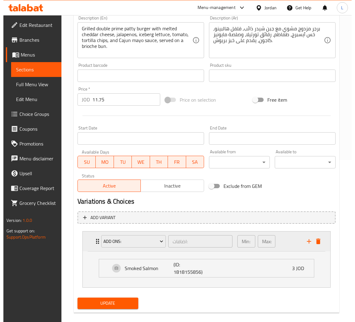
scroll to position [170, 0]
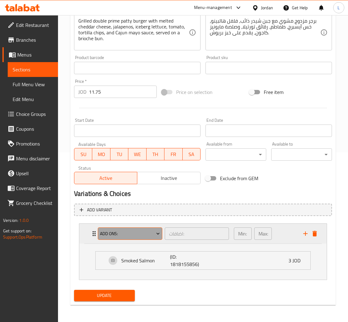
click at [114, 231] on span "Add Ons:" at bounding box center [130, 234] width 60 height 8
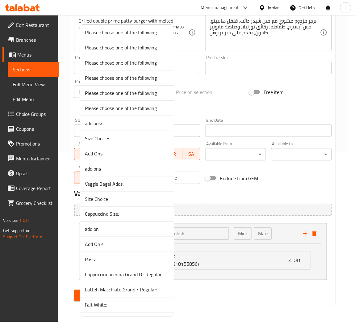
scroll to position [926, 0]
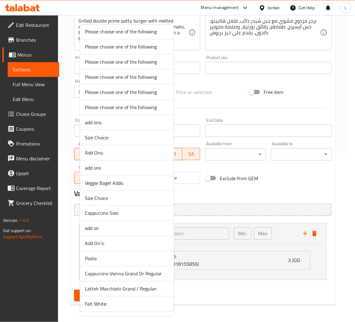
click at [138, 170] on span "add ons" at bounding box center [127, 167] width 84 height 7
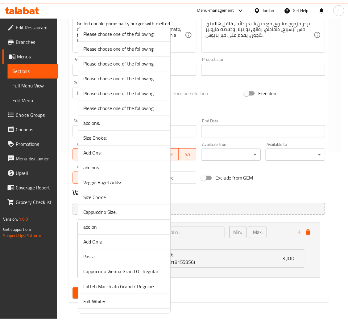
scroll to position [134, 0]
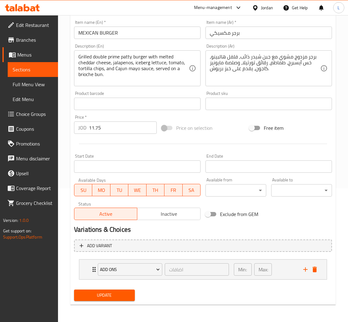
click at [77, 268] on li "add ons اضافات ​ Min: 0 ​ Max: 1 ​ milk foam (ID: 1821834508) 0.1 JOD Name (En)…" at bounding box center [203, 269] width 258 height 25
click at [82, 268] on div "add ons اضافات ​ Min: 0 ​ Max: 1 ​" at bounding box center [203, 269] width 248 height 20
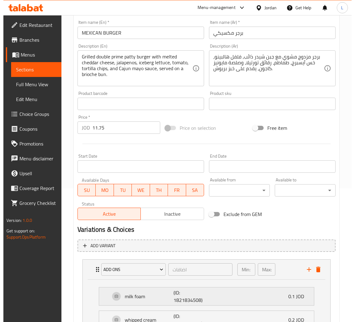
scroll to position [170, 0]
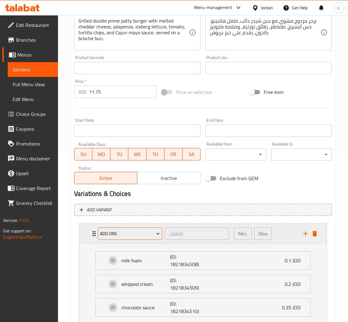
click at [122, 228] on button "add ons" at bounding box center [130, 233] width 65 height 12
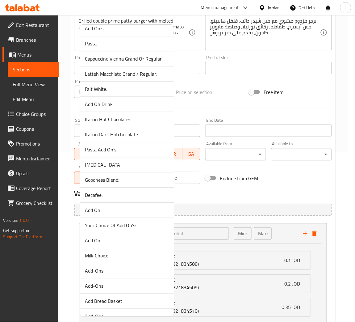
scroll to position [1158, 0]
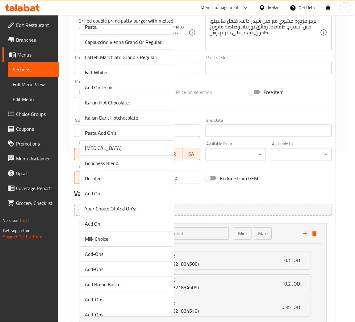
click at [126, 197] on span "Add On" at bounding box center [127, 193] width 84 height 7
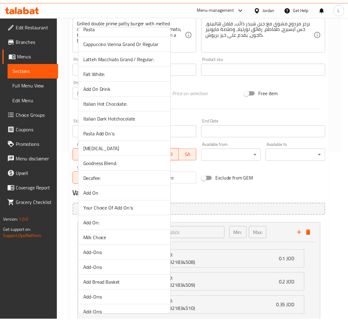
scroll to position [134, 0]
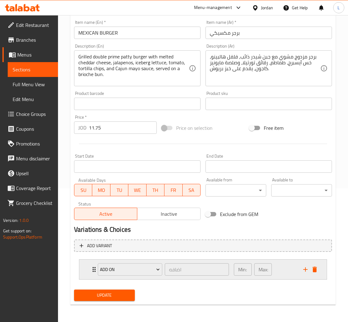
click at [91, 265] on div "Add On اضافه ​ Min: 0 ​ Max: 1 ​" at bounding box center [204, 269] width 229 height 20
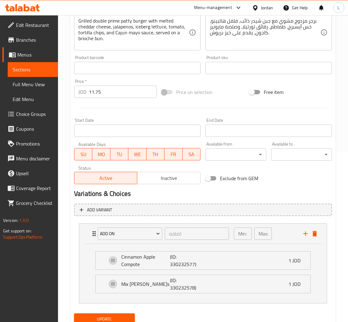
scroll to position [0, 0]
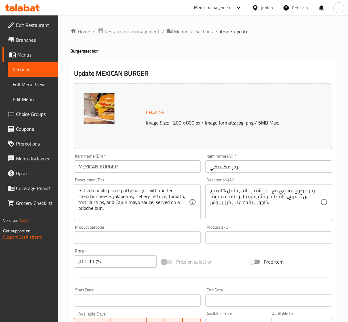
click at [203, 28] on span "Sections" at bounding box center [204, 31] width 18 height 7
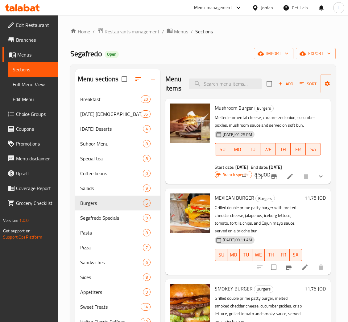
click at [25, 111] on span "Choice Groups" at bounding box center [34, 113] width 37 height 7
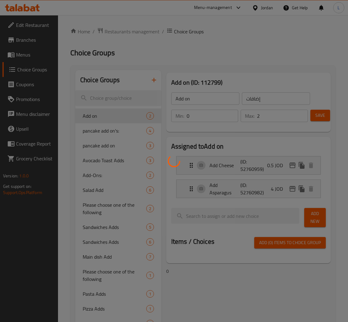
click at [134, 95] on div at bounding box center [174, 161] width 348 height 322
click at [129, 96] on div at bounding box center [174, 161] width 348 height 322
click at [128, 97] on div at bounding box center [174, 161] width 348 height 322
click at [125, 97] on div at bounding box center [174, 161] width 348 height 322
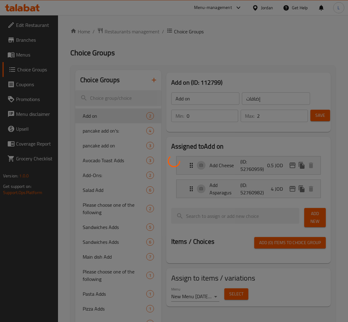
click at [121, 98] on div at bounding box center [174, 161] width 348 height 322
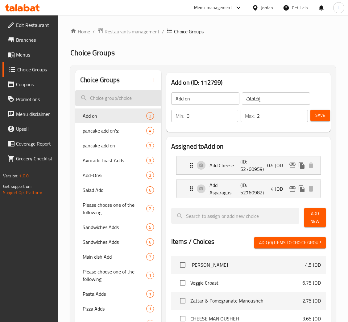
click at [111, 95] on input "search" at bounding box center [118, 98] width 86 height 16
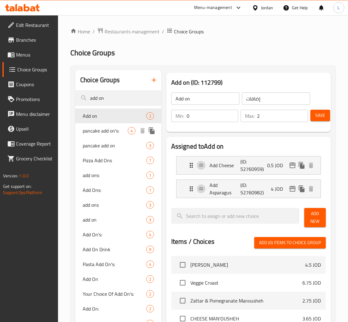
type input "add on"
click at [105, 131] on span "pancake add on's:" at bounding box center [105, 130] width 45 height 7
type input "pancake add on's:"
type input "اضافات بان كيك:"
type input "4"
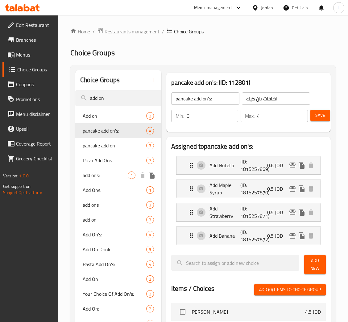
click at [107, 179] on span "add ons:" at bounding box center [105, 174] width 45 height 7
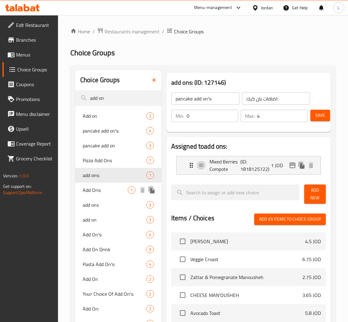
type input "add ons:"
type input "اضافات:"
type input "1"
click at [108, 191] on span "Add Ons:" at bounding box center [105, 189] width 45 height 7
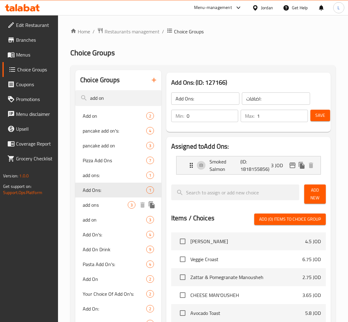
click at [114, 209] on div "add ons 3" at bounding box center [118, 204] width 86 height 15
type input "add ons"
type input "اضافات"
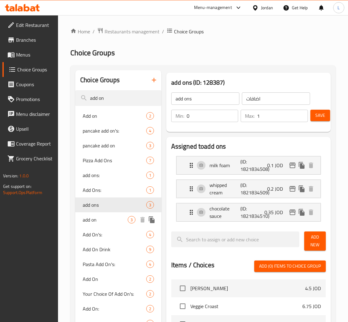
click at [114, 220] on span "add on" at bounding box center [105, 219] width 45 height 7
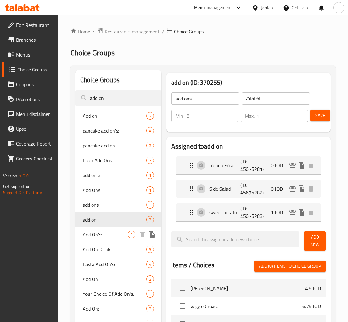
type input "add on"
type input "اضافه"
click at [109, 235] on span "Add On's:" at bounding box center [105, 234] width 45 height 7
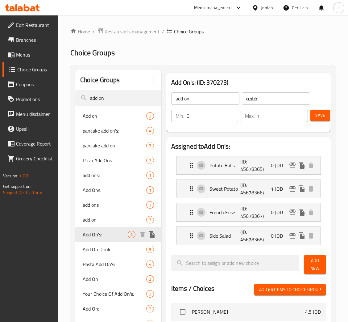
type input "Add On's:"
type input "الإضافات:"
click at [110, 245] on span "Add On Drink" at bounding box center [105, 248] width 45 height 7
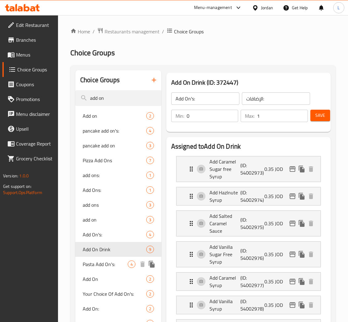
type input "Add On Drink"
type input "اضافه المشروبات"
type input "2"
click at [111, 268] on span "Pasta Add On's:" at bounding box center [105, 263] width 45 height 7
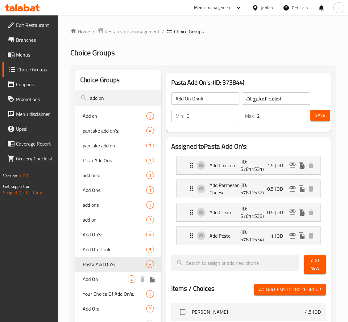
type input "Pasta Add On's:"
type input "اضافات"
type input "4"
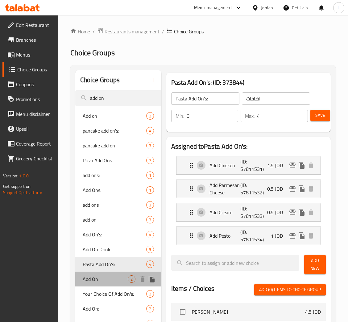
click at [105, 279] on span "Add On" at bounding box center [105, 278] width 45 height 7
type input "Add On"
type input "اضافه"
type input "1"
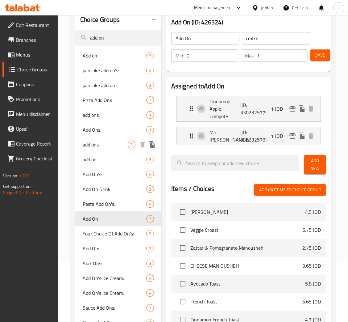
scroll to position [93, 0]
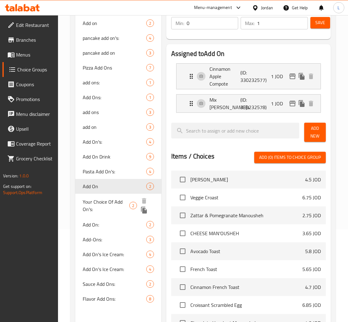
click at [108, 205] on span "Your Choice Of Add On's:" at bounding box center [106, 205] width 47 height 15
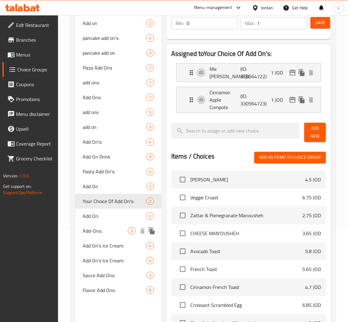
type input "Your Choice Of Add On's:"
type input "إختيارك من الإضافات:"
click at [101, 224] on div "Add-Ons: 3" at bounding box center [118, 230] width 86 height 15
type input "Add-Ons:"
type input "الإضافات:"
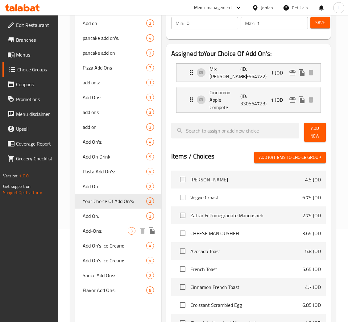
type input "4"
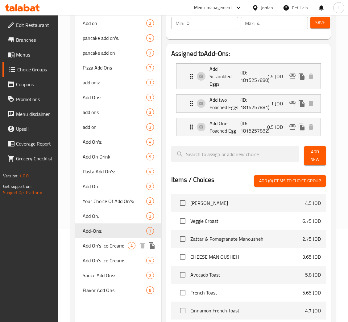
click at [101, 240] on div "Add On's Ice Cream: 4" at bounding box center [118, 245] width 86 height 15
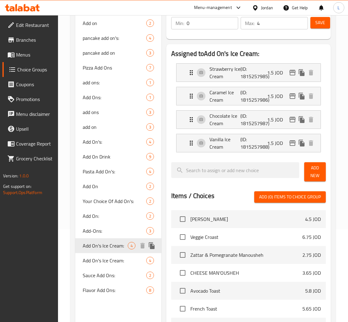
type input "Add On's Ice Cream:"
type input "اضافات بوظة:"
click at [108, 264] on span "Add On's Ice Cream:" at bounding box center [105, 260] width 45 height 7
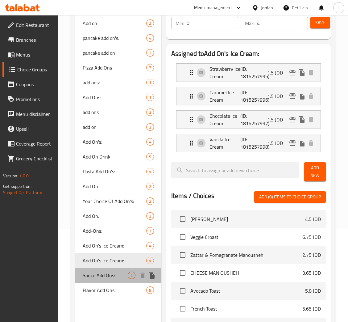
click at [107, 276] on span "Sauce Add Ons:" at bounding box center [105, 274] width 45 height 7
type input "Sauce Add Ons:"
type input "اضافات صوص:"
type input "2"
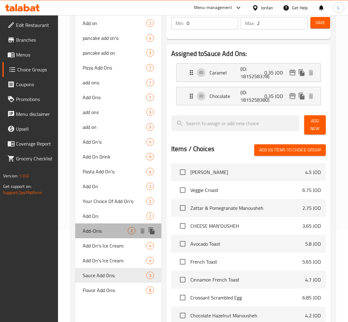
click at [103, 230] on span "Add-Ons:" at bounding box center [105, 230] width 45 height 7
type input "Add-Ons:"
type input "الإضافات:"
type input "4"
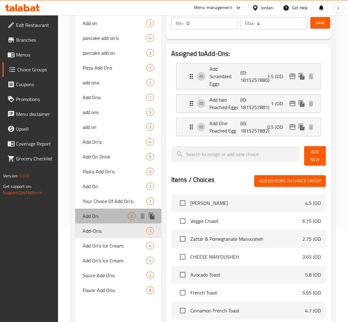
click at [102, 219] on span "Add On:" at bounding box center [105, 215] width 45 height 7
type input "Add On:"
type input "اضافه:"
type input "1"
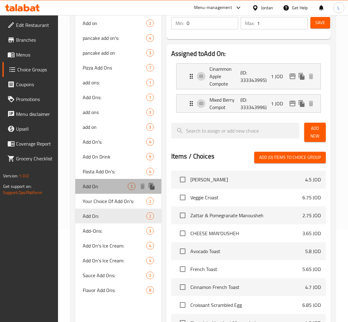
click at [103, 190] on div "Add On 2" at bounding box center [118, 186] width 86 height 15
type input "Add On"
type input "اضافه"
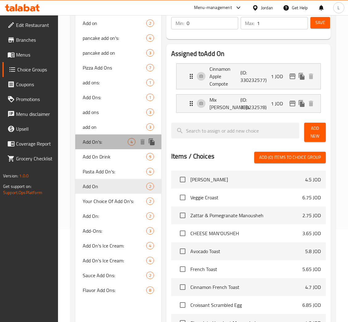
click at [106, 141] on span "Add On's:" at bounding box center [105, 141] width 45 height 7
type input "Add On's:"
type input "الإضافات:"
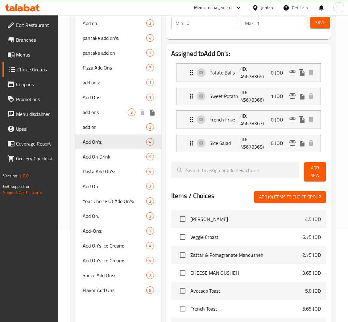
click at [103, 118] on div "add ons 3" at bounding box center [118, 112] width 86 height 15
type input "add ons"
type input "اضافات"
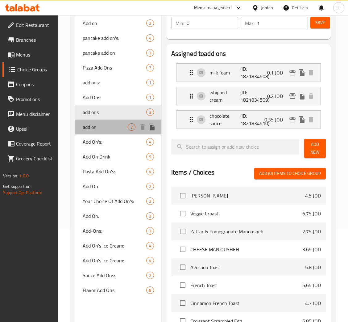
click at [103, 128] on span "add on" at bounding box center [105, 126] width 45 height 7
type input "add on"
type input "اضافه"
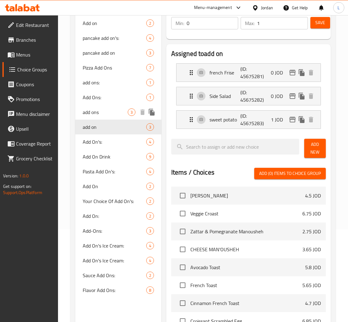
drag, startPoint x: 106, startPoint y: 108, endPoint x: 108, endPoint y: 91, distance: 17.1
click at [106, 108] on div "add ons 3" at bounding box center [118, 112] width 86 height 15
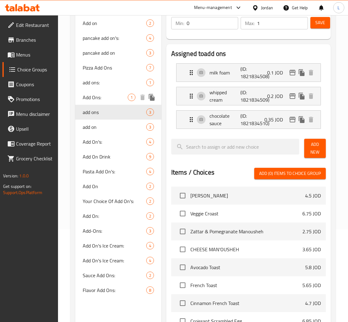
type input "add ons"
type input "اضافات"
click at [108, 90] on div "Add Ons: 1" at bounding box center [118, 97] width 86 height 15
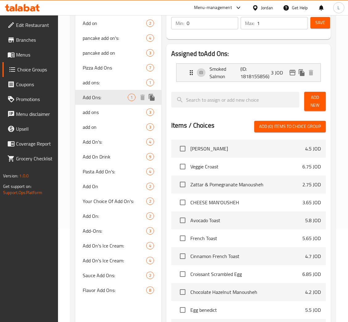
type input "Add Ons:"
type input "اضافات:"
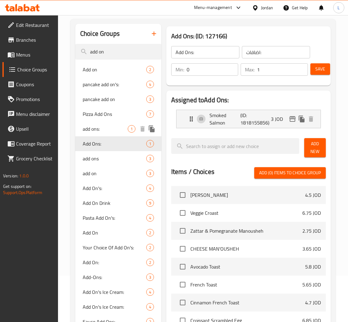
click at [103, 131] on span "add ons:" at bounding box center [105, 128] width 45 height 7
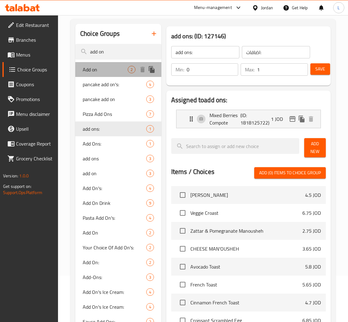
click at [99, 65] on div "Add on 2" at bounding box center [118, 69] width 86 height 15
type input "Add on"
type input "إضافات"
type input "2"
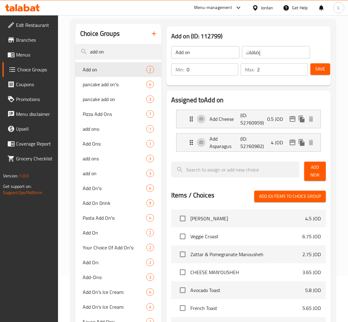
drag, startPoint x: 27, startPoint y: 49, endPoint x: 66, endPoint y: 57, distance: 39.6
click at [27, 49] on link "Menus" at bounding box center [30, 54] width 56 height 15
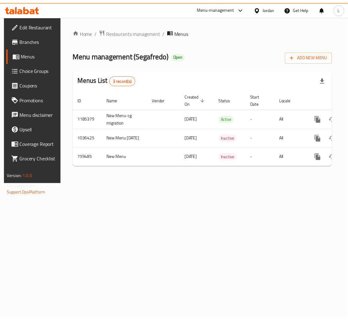
scroll to position [0, 35]
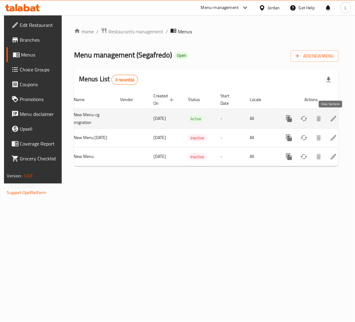
click at [326, 118] on link "enhanced table" at bounding box center [333, 118] width 15 height 15
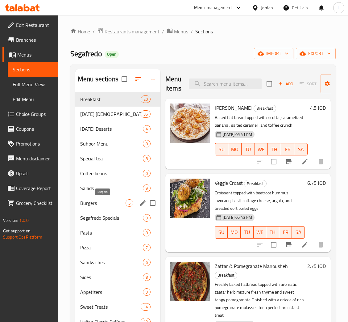
click at [105, 204] on span "Burgers" at bounding box center [102, 202] width 45 height 7
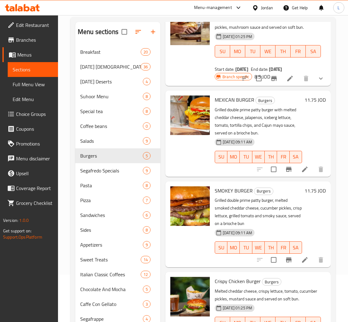
scroll to position [139, 0]
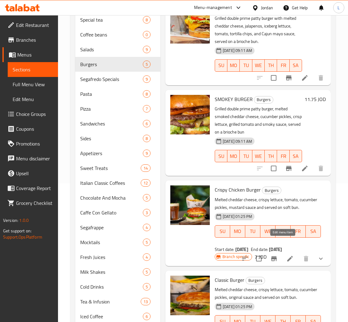
click at [287, 255] on icon at bounding box center [290, 258] width 7 height 7
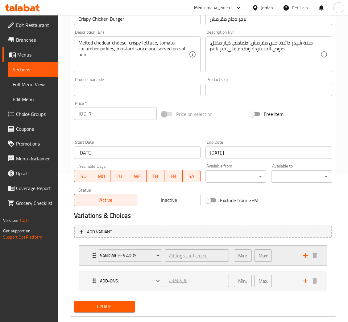
scroll to position [159, 0]
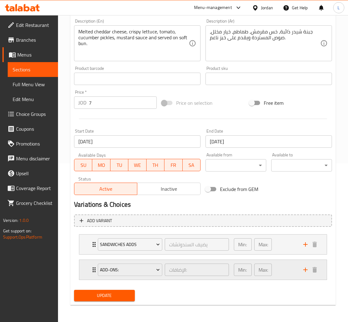
click at [90, 269] on icon "Expand" at bounding box center [93, 269] width 7 height 7
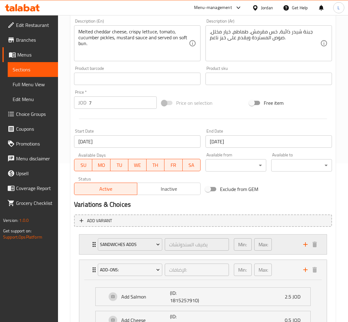
click at [90, 238] on div "Sandwiches Adds يضيف السندوتشات ​ Min: 0 ​ Max: 1 ​" at bounding box center [203, 244] width 248 height 20
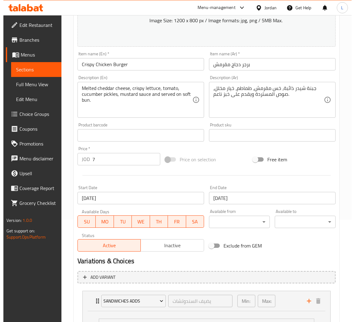
scroll to position [0, 0]
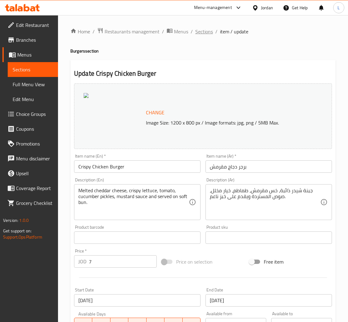
click at [197, 31] on span "Sections" at bounding box center [204, 31] width 18 height 7
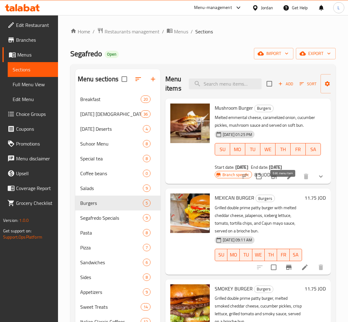
click at [287, 180] on icon at bounding box center [290, 176] width 7 height 7
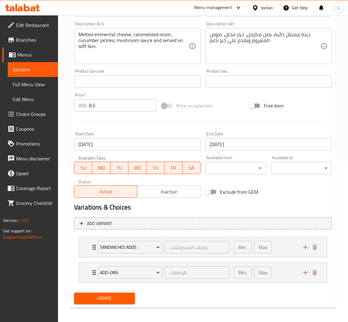
scroll to position [159, 0]
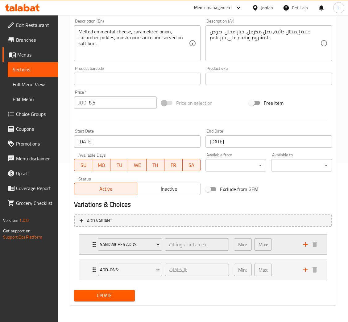
click at [85, 246] on div "Sandwiches Adds يضيف السندوتشات ​ Min: 0 ​ Max: 1 ​" at bounding box center [203, 244] width 248 height 20
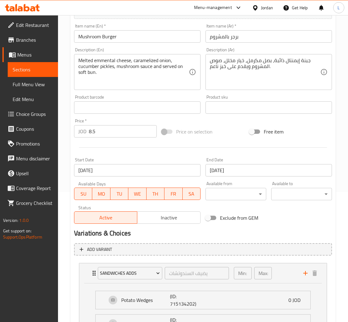
scroll to position [0, 0]
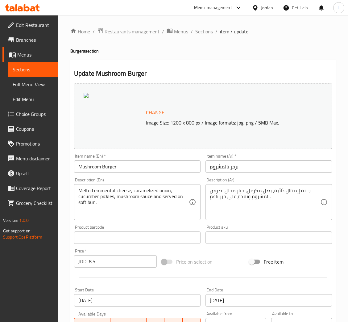
click at [191, 28] on li "/" at bounding box center [192, 31] width 2 height 7
click at [197, 31] on span "Sections" at bounding box center [204, 31] width 18 height 7
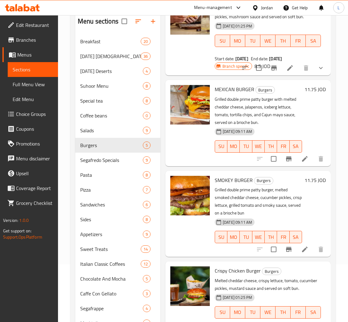
scroll to position [139, 0]
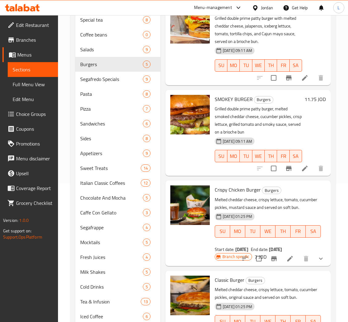
click at [287, 253] on li at bounding box center [290, 258] width 17 height 11
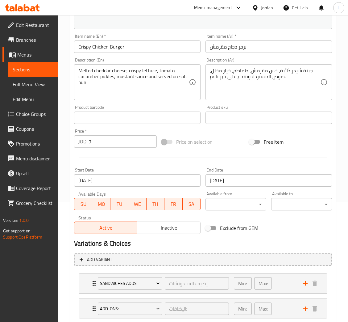
scroll to position [159, 0]
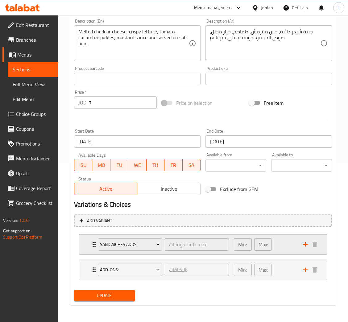
click at [93, 245] on icon "Expand" at bounding box center [93, 244] width 7 height 7
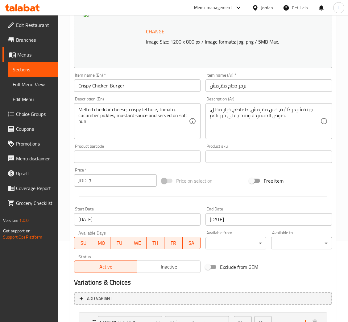
scroll to position [0, 0]
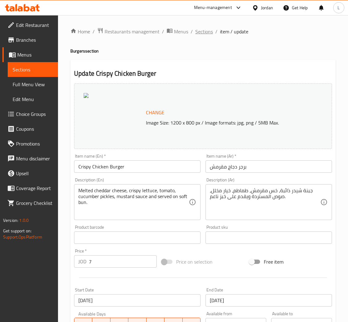
click at [204, 33] on span "Sections" at bounding box center [204, 31] width 18 height 7
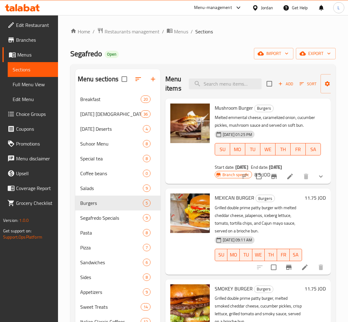
click at [36, 110] on span "Choice Groups" at bounding box center [34, 113] width 37 height 7
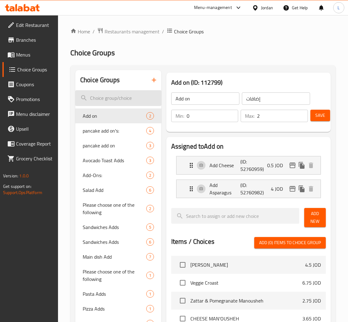
click at [132, 96] on input "search" at bounding box center [118, 98] width 86 height 16
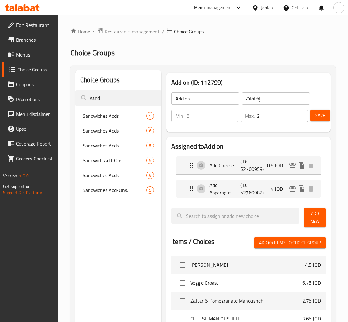
type input "sand"
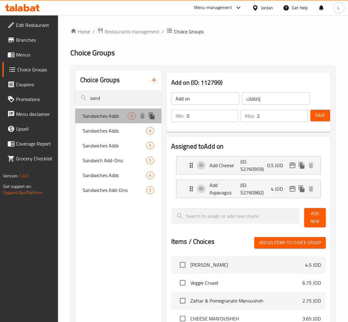
click at [112, 112] on span "Sandwiches Adds" at bounding box center [105, 115] width 45 height 7
type input "Sandwiches Adds"
type input "إضافات السندوتشات"
type input "1"
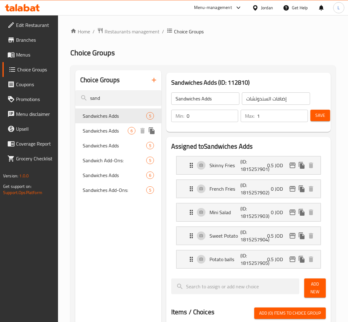
click at [110, 131] on span "Sandwiches Adds" at bounding box center [105, 130] width 45 height 7
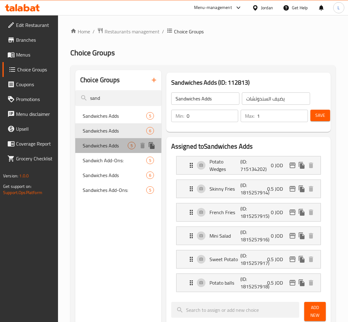
click at [107, 144] on span "Sandwiches Adds" at bounding box center [105, 145] width 45 height 7
type input "اضافات ساندويش"
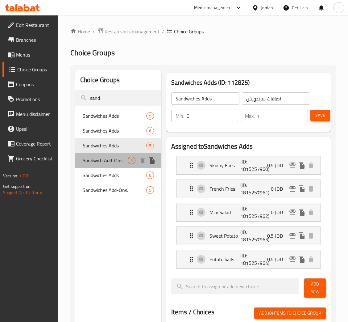
click at [108, 159] on span "Sandwich Add-Ons:" at bounding box center [105, 160] width 45 height 7
type input "Sandwich Add-Ons:"
type input "إضافات للسندويتش:"
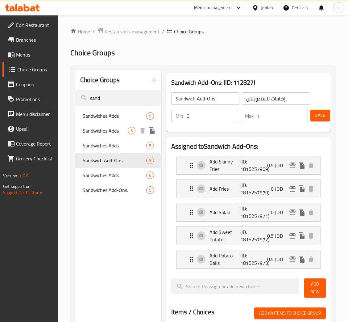
click at [105, 131] on span "Sandwiches Adds" at bounding box center [105, 130] width 45 height 7
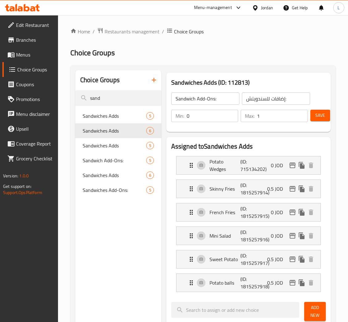
type input "Sandwiches Adds"
type input "يضيف السندوتشات"
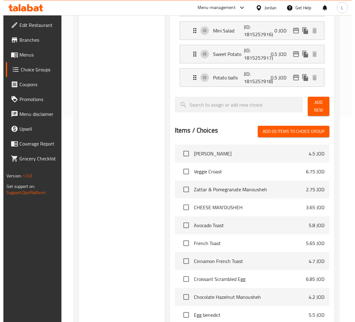
scroll to position [287, 0]
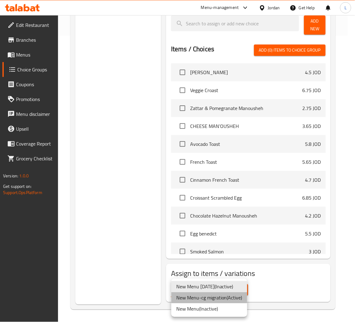
click at [236, 300] on li "New Menu-cg migration ( Active )" at bounding box center [209, 297] width 76 height 11
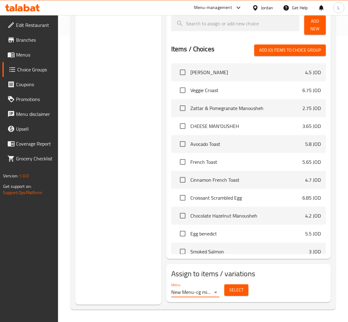
click at [236, 289] on span "Select" at bounding box center [236, 290] width 14 height 8
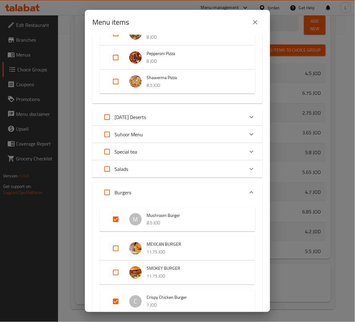
scroll to position [1019, 0]
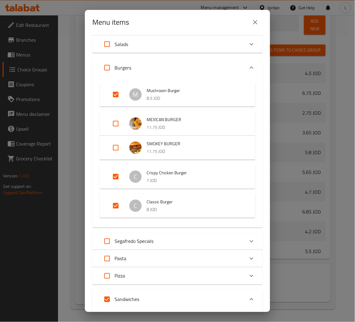
click at [116, 124] on input "Expand" at bounding box center [115, 123] width 15 height 15
checkbox input "true"
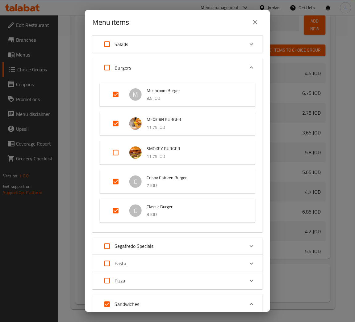
click at [114, 155] on input "Expand" at bounding box center [115, 152] width 15 height 15
checkbox input "true"
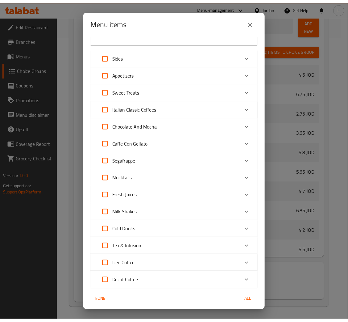
scroll to position [1494, 0]
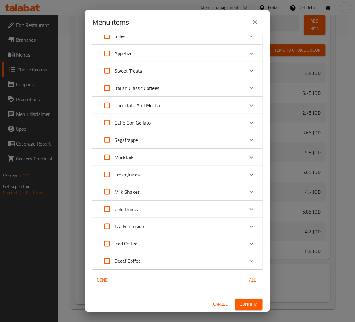
click at [240, 303] on span "Confirm" at bounding box center [249, 304] width 18 height 8
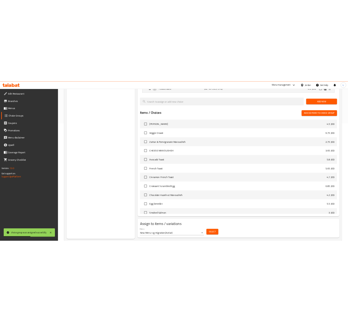
scroll to position [0, 0]
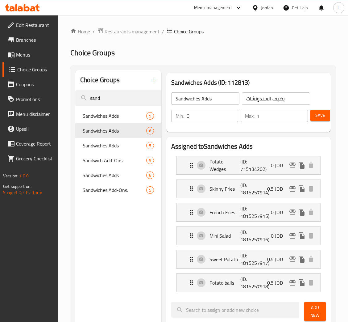
click at [27, 9] on icon at bounding box center [22, 7] width 35 height 7
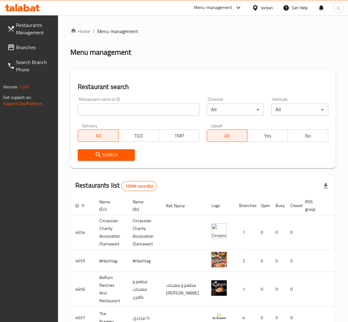
click at [31, 47] on span "Branches" at bounding box center [34, 47] width 37 height 7
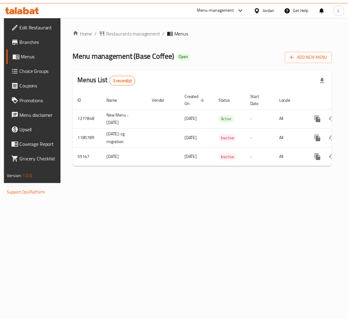
scroll to position [0, 35]
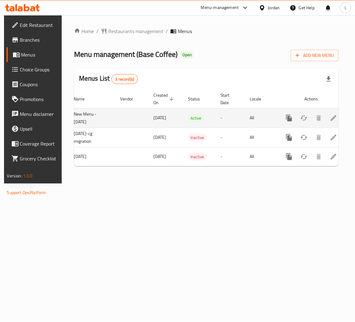
click at [330, 118] on icon "enhanced table" at bounding box center [333, 117] width 7 height 7
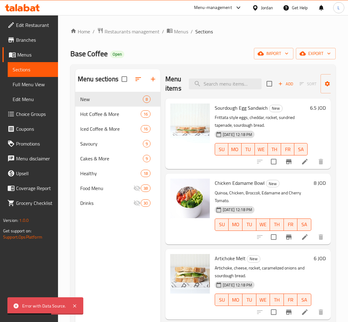
click at [217, 64] on div "Home / Restaurants management / Menus / Sections Base Coffee Open import export…" at bounding box center [203, 211] width 266 height 368
click at [233, 85] on input "search" at bounding box center [225, 83] width 73 height 11
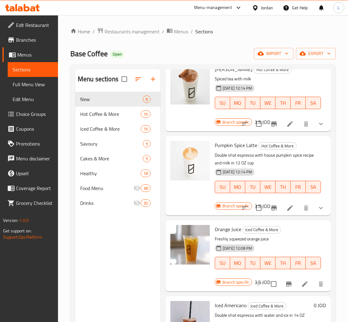
scroll to position [139, 0]
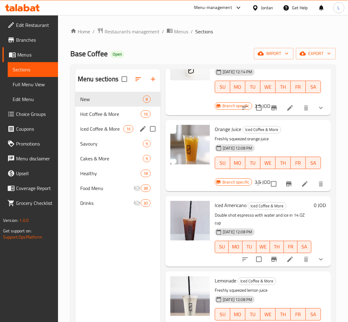
type input "ice"
click at [86, 116] on span "Hot Coffee & More" at bounding box center [110, 113] width 61 height 7
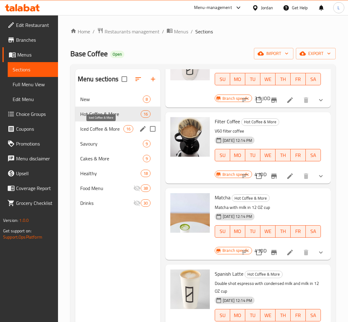
click at [93, 127] on span "Iced Coffee & More" at bounding box center [101, 128] width 43 height 7
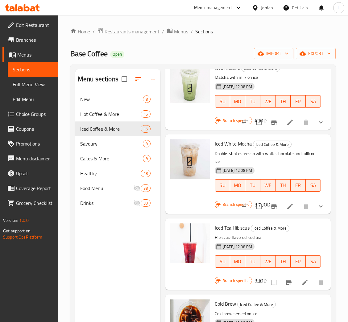
scroll to position [556, 0]
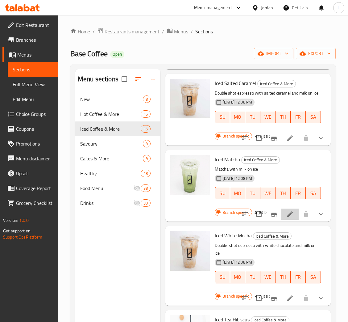
click at [288, 220] on li at bounding box center [290, 213] width 17 height 11
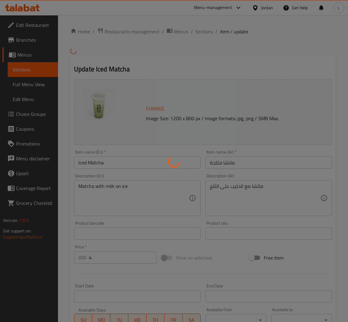
type input "اختيارك من الحليب"
type input "1"
type input "اكسترا ماتشا"
type input "0"
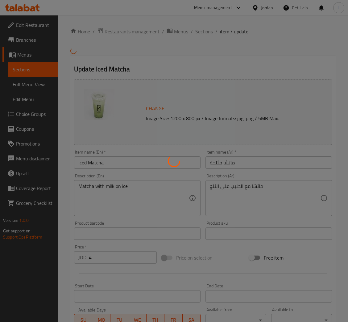
type input "1"
type input "اضافة محلي"
type input "0"
type input "1"
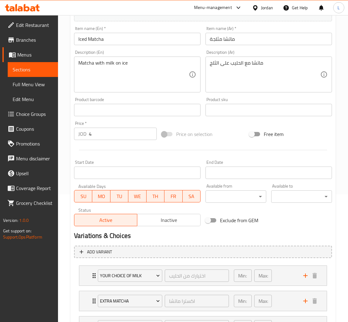
scroll to position [184, 0]
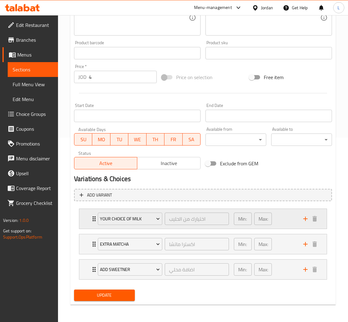
click at [90, 221] on div "Your Choice Of Milk اختيارك من الحليب ​ Min: 1 ​ Max: 1 ​" at bounding box center [203, 219] width 248 height 20
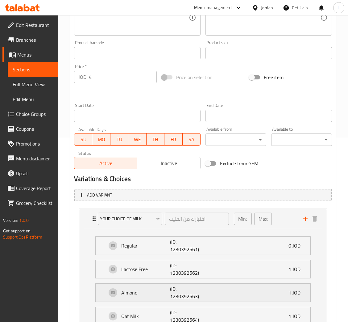
scroll to position [315, 0]
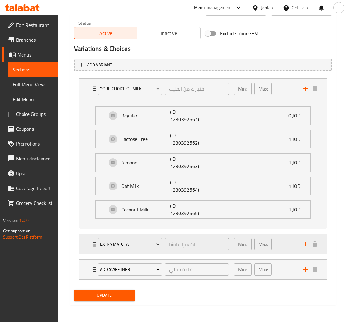
click at [86, 245] on div "Extra Matcha اكسترا ماتشا ​ Min: 0 ​ Max: 1 ​" at bounding box center [203, 244] width 248 height 20
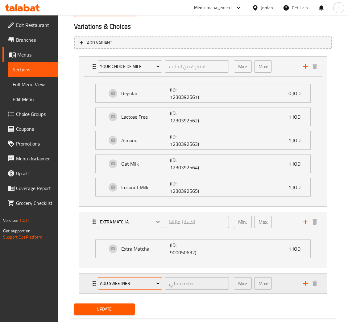
scroll to position [351, 0]
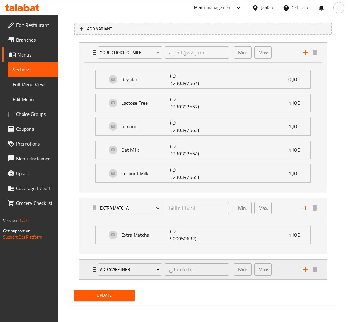
click at [89, 268] on div "Add Sweetner اضافة محلي ​ Min: 0 ​ Max: 1 ​" at bounding box center [203, 269] width 248 height 20
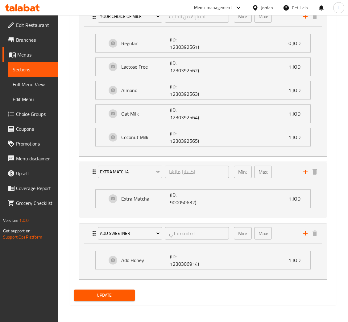
scroll to position [370, 0]
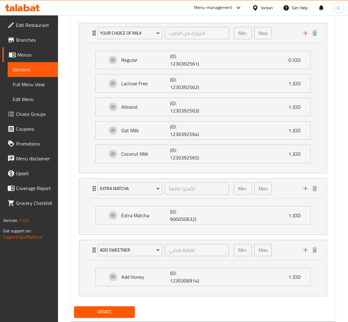
click at [31, 8] on icon at bounding box center [32, 8] width 5 height 5
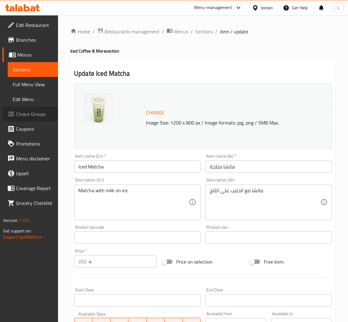
click at [37, 110] on span "Choice Groups" at bounding box center [34, 113] width 37 height 7
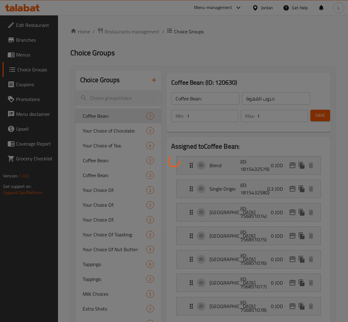
click at [129, 100] on div at bounding box center [174, 161] width 348 height 322
click at [128, 94] on div at bounding box center [174, 161] width 348 height 322
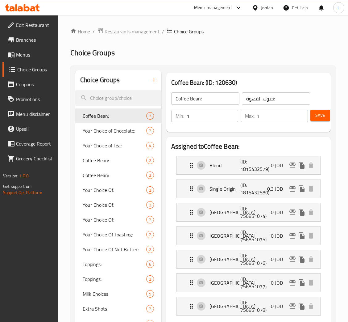
click at [128, 96] on input "search" at bounding box center [118, 98] width 86 height 16
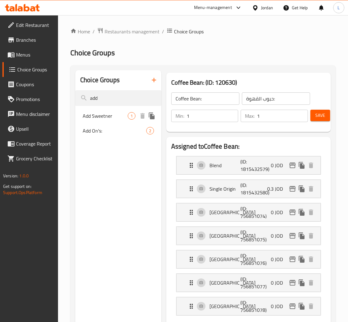
type input "add"
click at [118, 116] on span "Add Sweetner" at bounding box center [105, 115] width 45 height 7
type input "Add Sweetner"
type input "اضافة محلي"
type input "0"
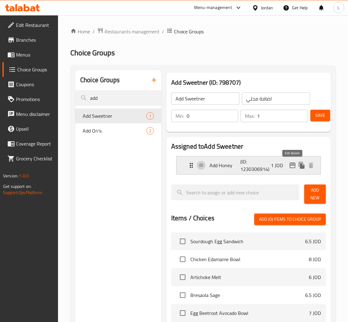
click at [294, 166] on icon "edit" at bounding box center [293, 165] width 6 height 6
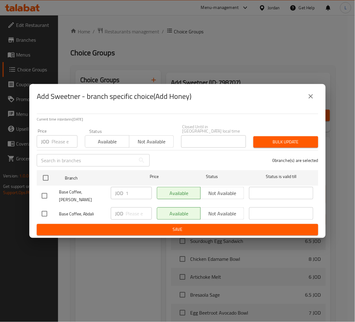
click at [56, 136] on input "number" at bounding box center [65, 141] width 26 height 12
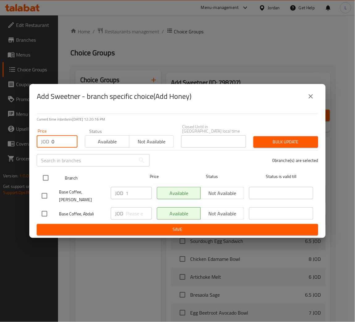
type input "0"
click at [44, 178] on input "checkbox" at bounding box center [45, 177] width 13 height 13
checkbox input "true"
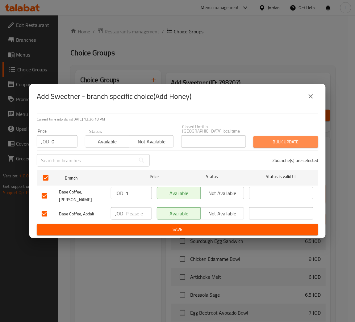
click at [308, 143] on span "Bulk update" at bounding box center [285, 142] width 55 height 8
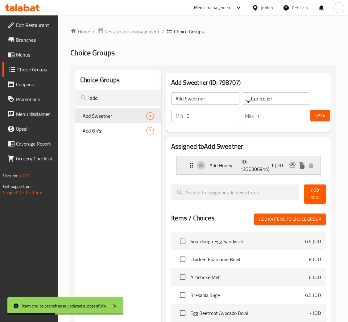
click at [273, 166] on p "1 JOD" at bounding box center [279, 165] width 17 height 7
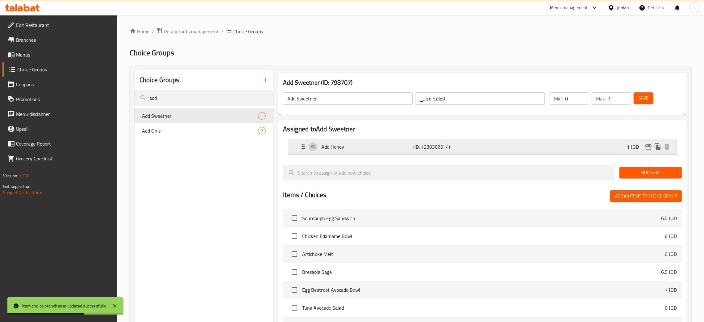
click at [355, 146] on p "1 JOD" at bounding box center [635, 146] width 17 height 7
click at [355, 140] on div "Add Honey (ID: 1230306914) 1 JOD" at bounding box center [485, 146] width 370 height 15
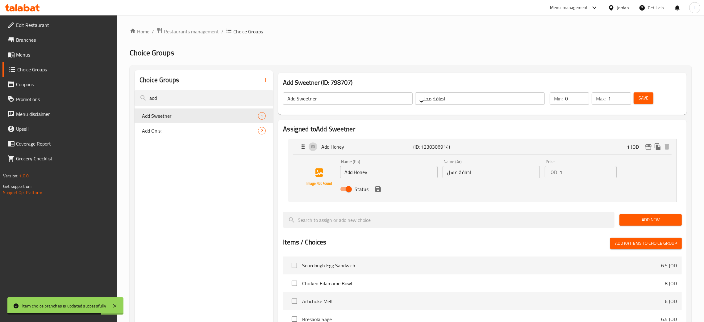
click at [355, 175] on input "1" at bounding box center [588, 172] width 57 height 12
type input "1"
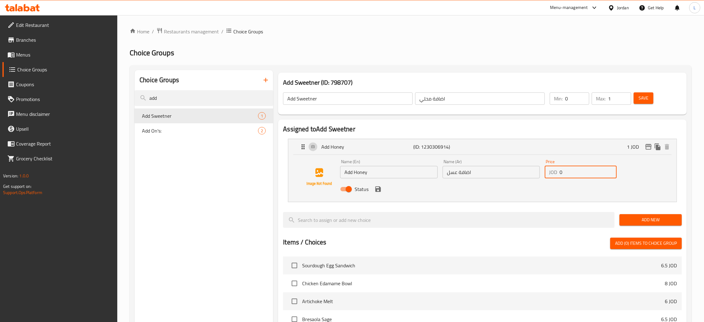
click at [355, 188] on icon "save" at bounding box center [378, 189] width 6 height 6
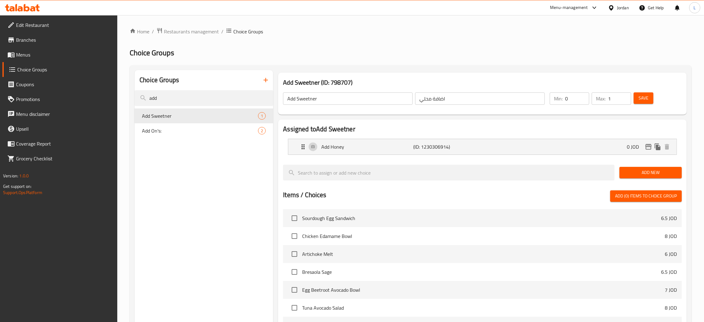
type input "0"
click at [355, 101] on span "Save" at bounding box center [644, 98] width 10 height 8
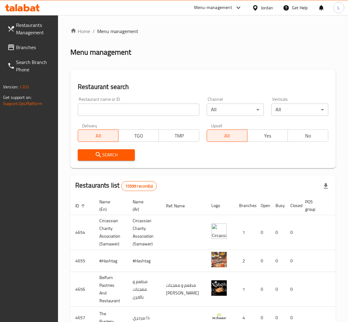
click at [32, 48] on span "Branches" at bounding box center [34, 47] width 37 height 7
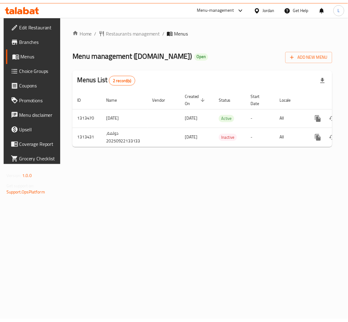
scroll to position [0, 35]
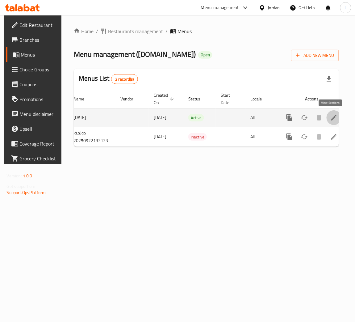
click at [333, 122] on link "enhanced table" at bounding box center [334, 117] width 15 height 15
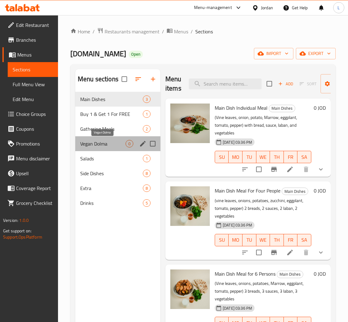
click at [107, 143] on span "Vegan Dolma" at bounding box center [102, 143] width 45 height 7
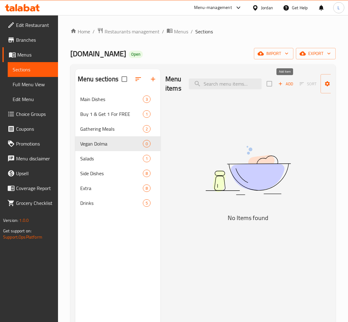
click at [286, 88] on button "Add" at bounding box center [286, 84] width 20 height 10
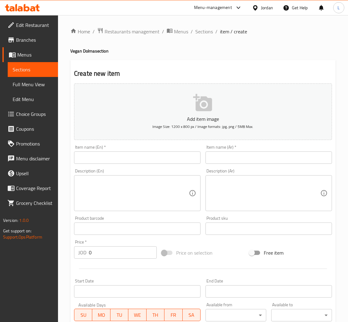
click at [238, 164] on input "text" at bounding box center [269, 157] width 127 height 12
type input "d"
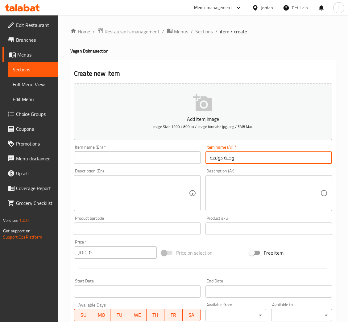
click at [216, 157] on input "وجبة دولمه" at bounding box center [269, 157] width 127 height 12
type input "وجبة دولمه"
click at [160, 160] on input "text" at bounding box center [137, 157] width 127 height 12
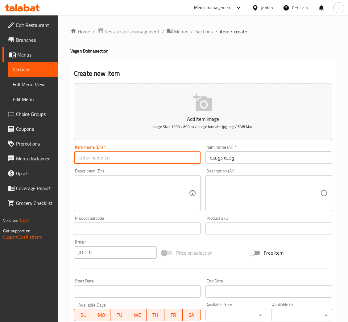
click at [160, 160] on input "text" at bounding box center [137, 157] width 127 height 12
type input "ي"
type input "Dolma meal"
click at [111, 253] on input "0" at bounding box center [123, 252] width 68 height 12
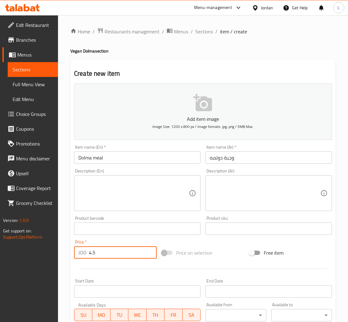
type input "4.5"
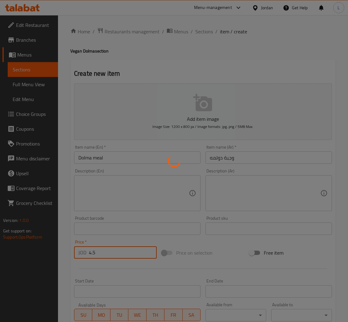
type input "0"
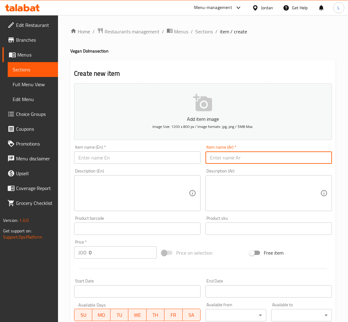
click at [244, 155] on input "text" at bounding box center [269, 157] width 127 height 12
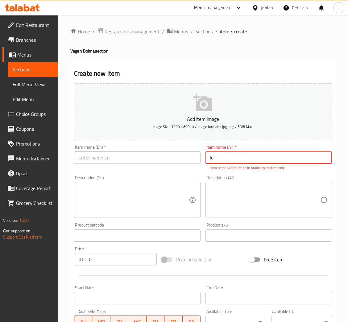
type input "l"
type input "'k[vi wydvi"
click at [220, 158] on input "'k[vi wydvi" at bounding box center [269, 157] width 127 height 12
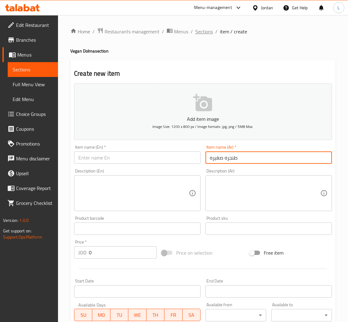
type input "طنجره صغيره"
click at [203, 31] on span "Sections" at bounding box center [204, 31] width 18 height 7
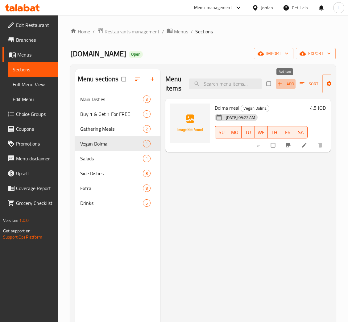
click at [283, 83] on span "button" at bounding box center [280, 84] width 7 height 6
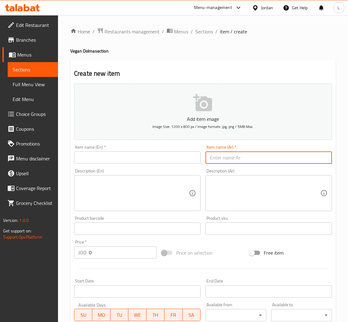
click at [255, 162] on input "text" at bounding box center [269, 157] width 127 height 12
type input "م"
click at [222, 157] on input "طنجره صغيره" at bounding box center [269, 157] width 127 height 12
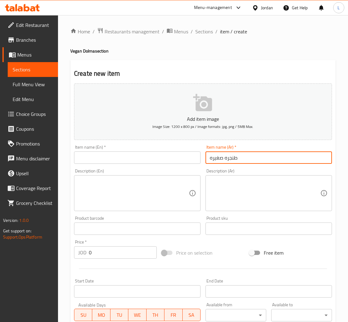
type input "طنجره صغيره"
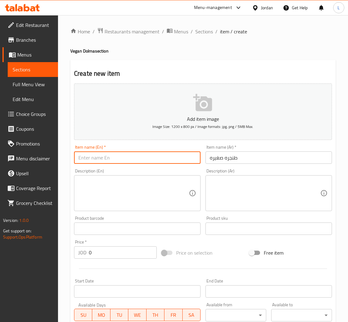
click at [125, 155] on input "text" at bounding box center [137, 157] width 127 height 12
type input "س"
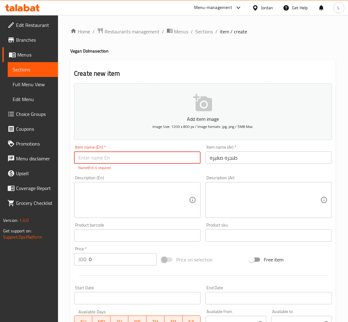
paste input "small pot"
click at [82, 159] on input "small pot" at bounding box center [137, 157] width 127 height 12
type input "Small pot"
click at [132, 263] on div "Add item image Image Size: 1200 x 800 px / Image formats: jpg, png / 5MB Max. I…" at bounding box center [203, 217] width 263 height 273
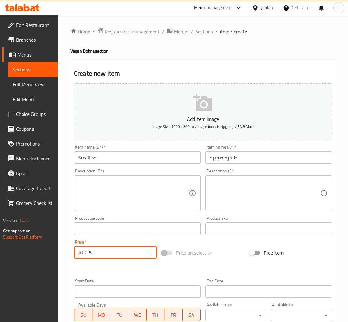
type input "8"
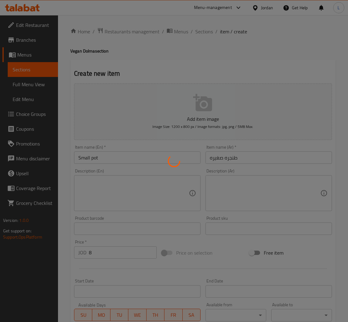
click at [257, 159] on div at bounding box center [174, 161] width 348 height 322
type input "0"
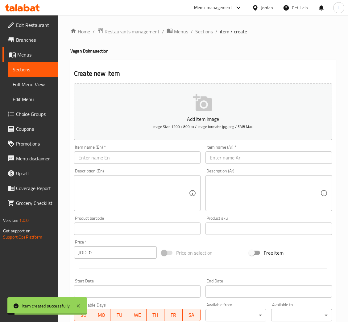
click at [259, 153] on input "text" at bounding box center [269, 157] width 127 height 12
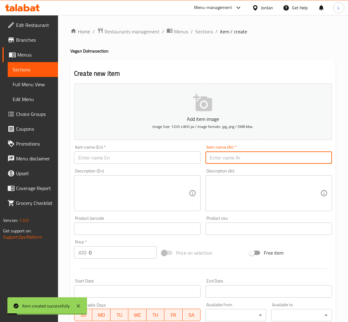
type input "d"
type input "طنجره وسط"
click at [164, 159] on input "text" at bounding box center [137, 157] width 127 height 12
click at [212, 155] on input "طنجره وسط" at bounding box center [269, 157] width 127 height 12
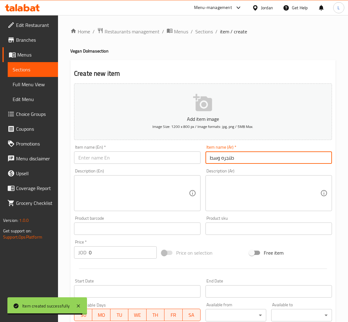
click at [212, 155] on input "طنجره وسط" at bounding box center [269, 157] width 127 height 12
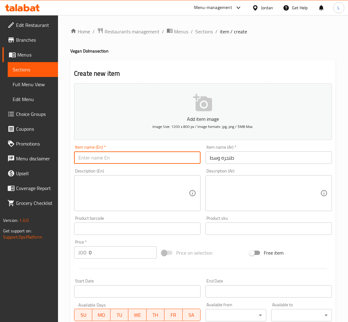
click at [103, 162] on input "text" at bounding box center [137, 157] width 127 height 12
paste input "Medium pot"
type input "Medium pot"
click at [101, 250] on input "0" at bounding box center [123, 252] width 68 height 12
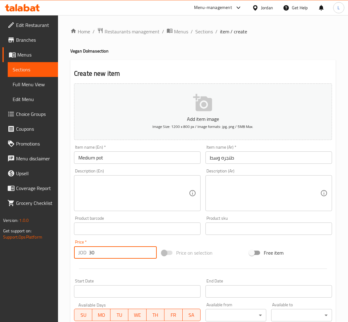
type input "30"
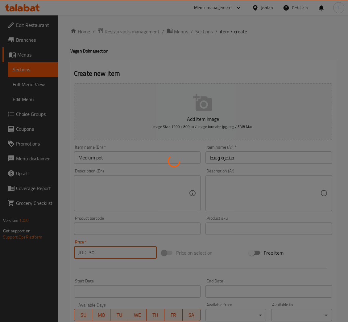
type input "0"
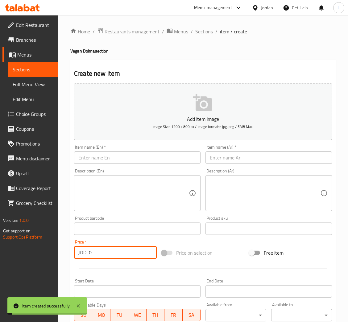
click at [255, 158] on input "text" at bounding box center [269, 157] width 127 height 12
type input "س"
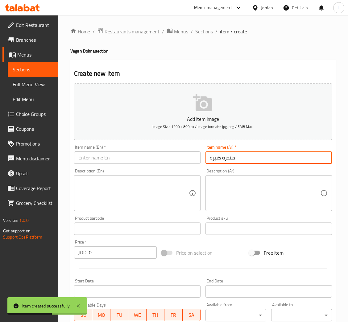
click at [229, 155] on input "طنجره كبيره" at bounding box center [269, 157] width 127 height 12
type input "طنجره كبيره"
drag, startPoint x: 113, startPoint y: 157, endPoint x: 108, endPoint y: 157, distance: 5.3
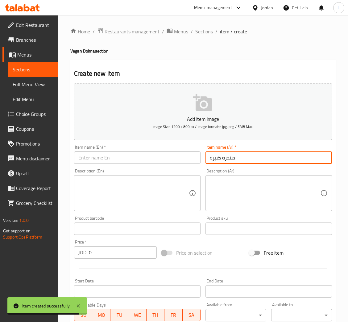
click at [113, 157] on input "text" at bounding box center [137, 157] width 127 height 12
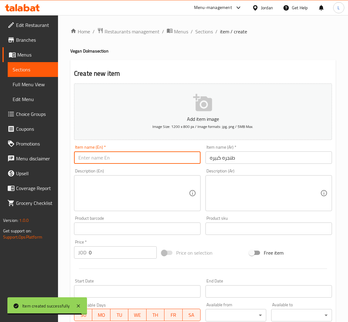
paste input "large pot"
click at [80, 159] on input "large pot" at bounding box center [137, 157] width 127 height 12
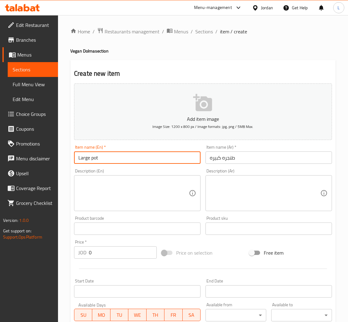
type input "Large pot"
click at [125, 252] on input "0" at bounding box center [123, 252] width 68 height 12
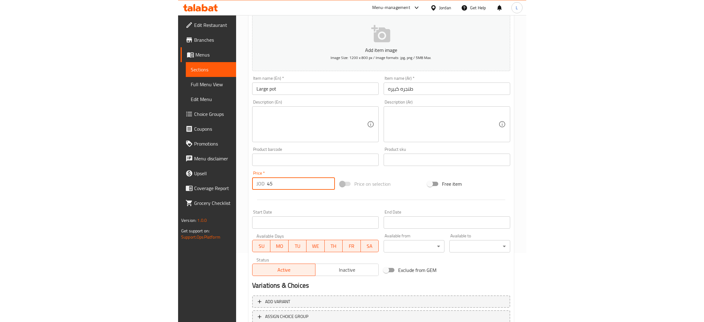
scroll to position [113, 0]
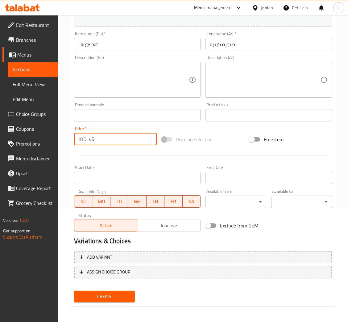
type input "45"
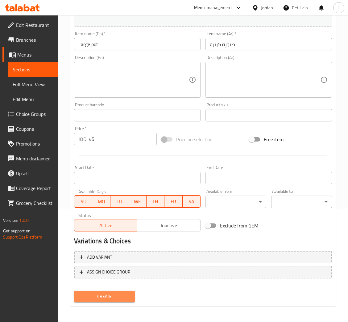
click at [124, 294] on span "Create" at bounding box center [104, 296] width 51 height 8
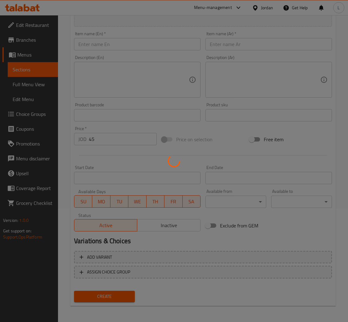
type input "0"
